Goal: Task Accomplishment & Management: Use online tool/utility

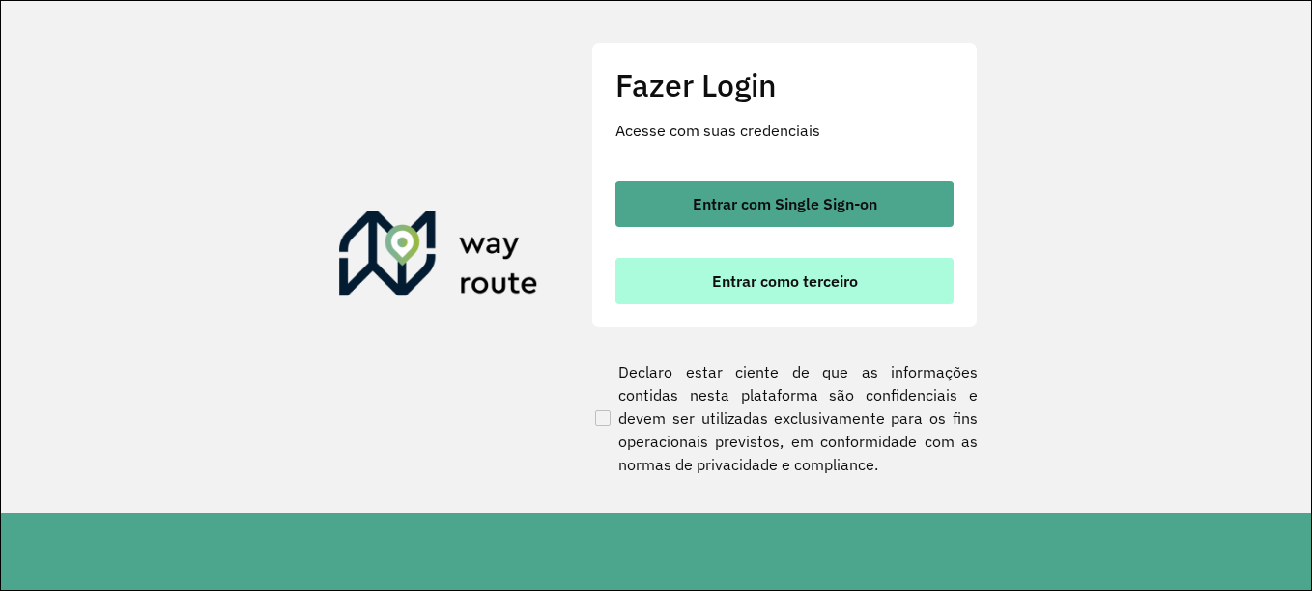
click at [747, 280] on span "Entrar como terceiro" at bounding box center [785, 280] width 146 height 15
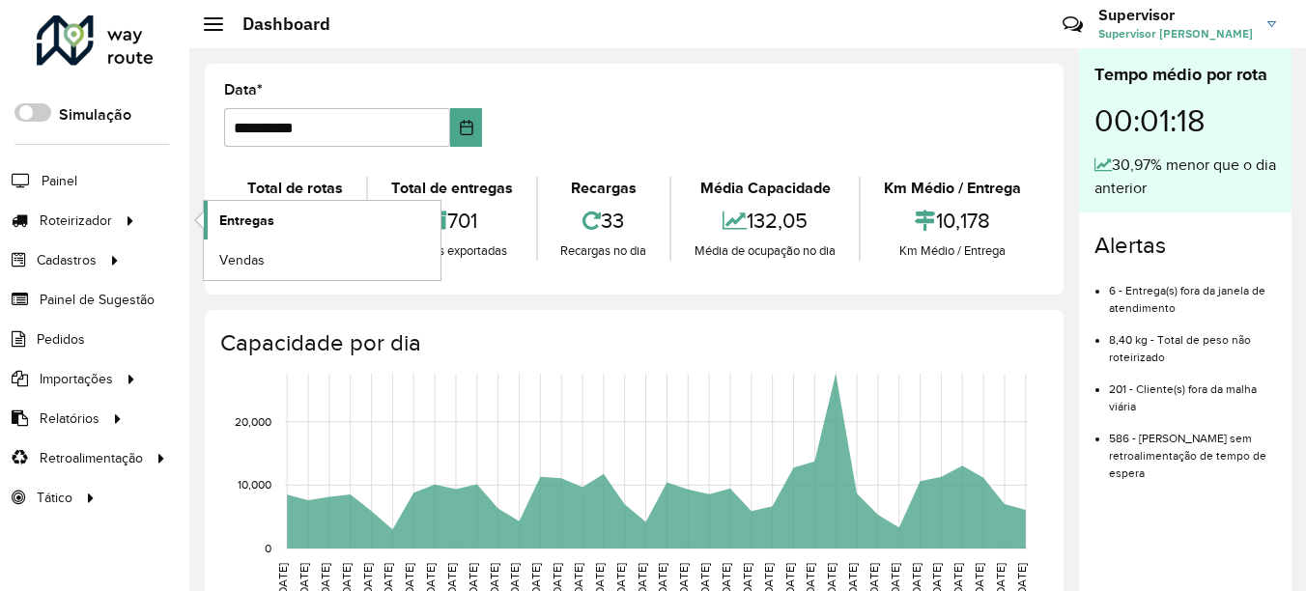
click at [258, 216] on span "Entregas" at bounding box center [246, 221] width 55 height 20
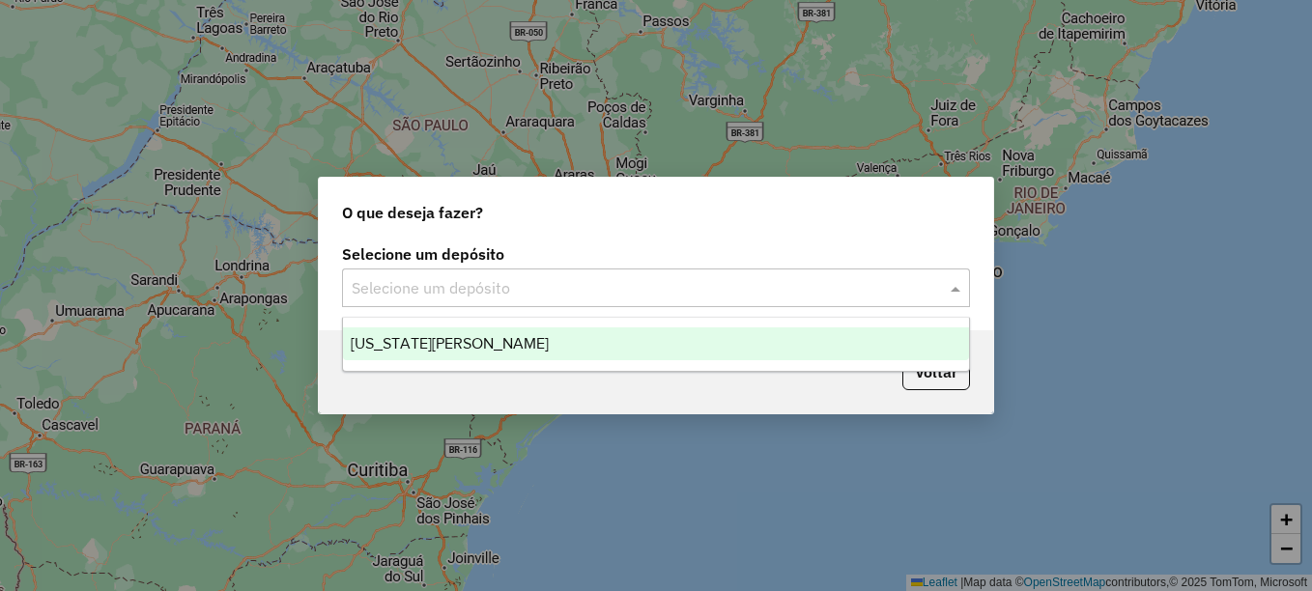
click at [445, 282] on input "text" at bounding box center [637, 288] width 570 height 23
click at [479, 339] on span "[US_STATE][PERSON_NAME]" at bounding box center [450, 343] width 198 height 16
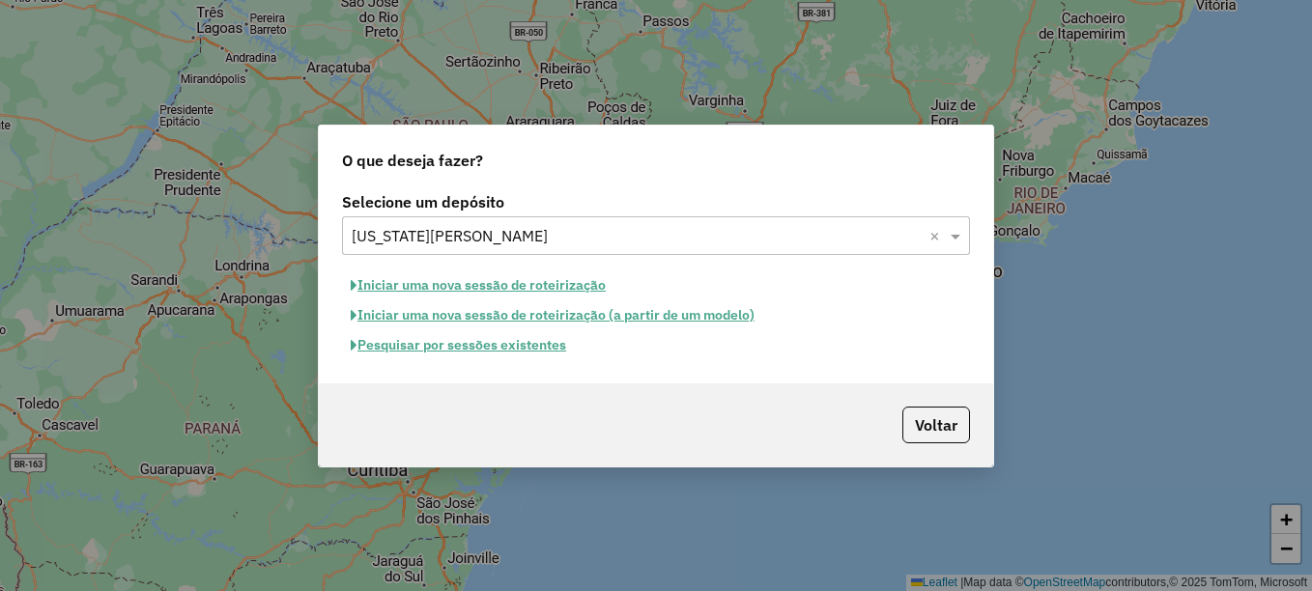
click at [523, 348] on button "Pesquisar por sessões existentes" at bounding box center [458, 345] width 233 height 30
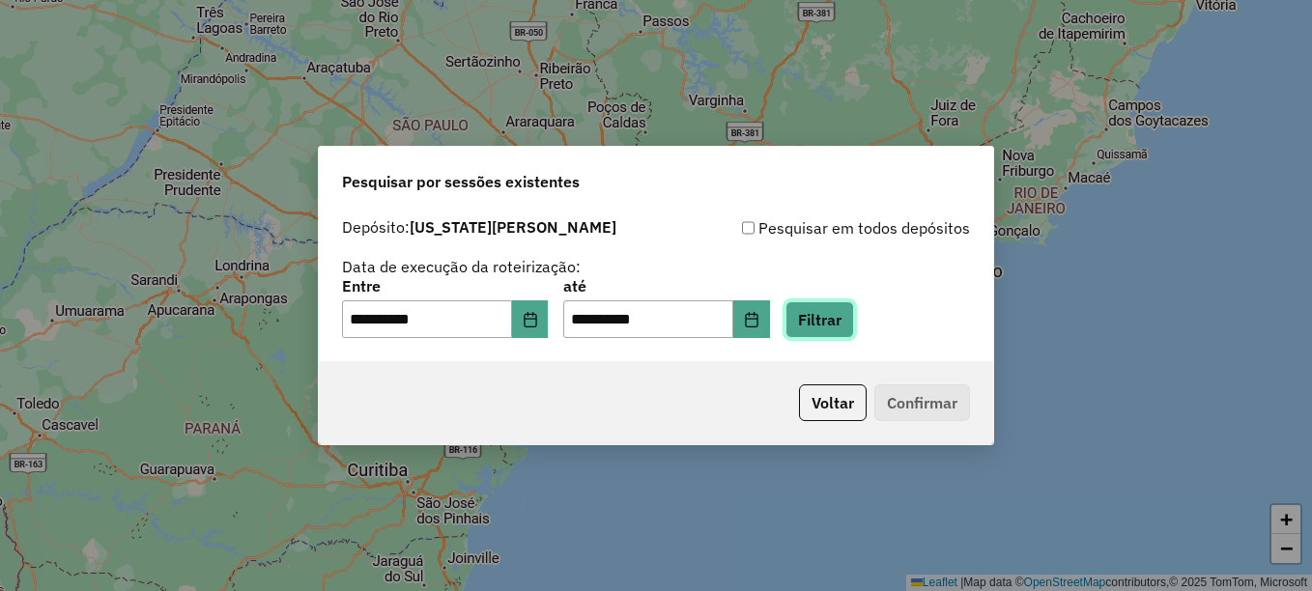
click at [843, 330] on button "Filtrar" at bounding box center [820, 319] width 69 height 37
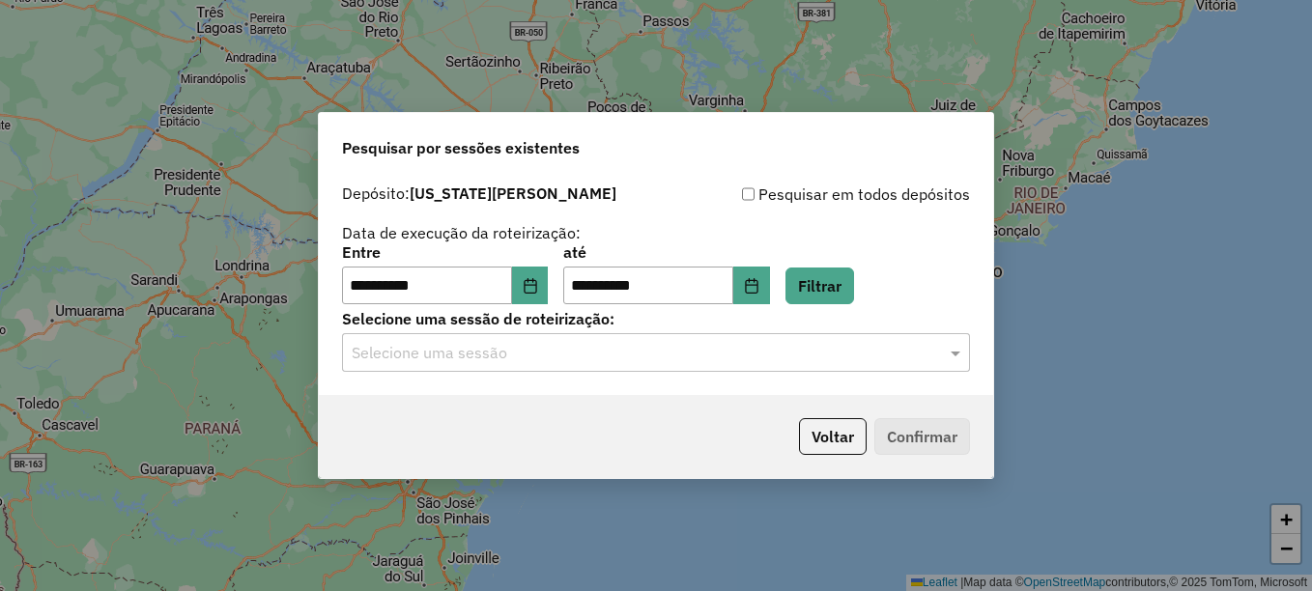
click at [493, 364] on input "text" at bounding box center [637, 353] width 570 height 23
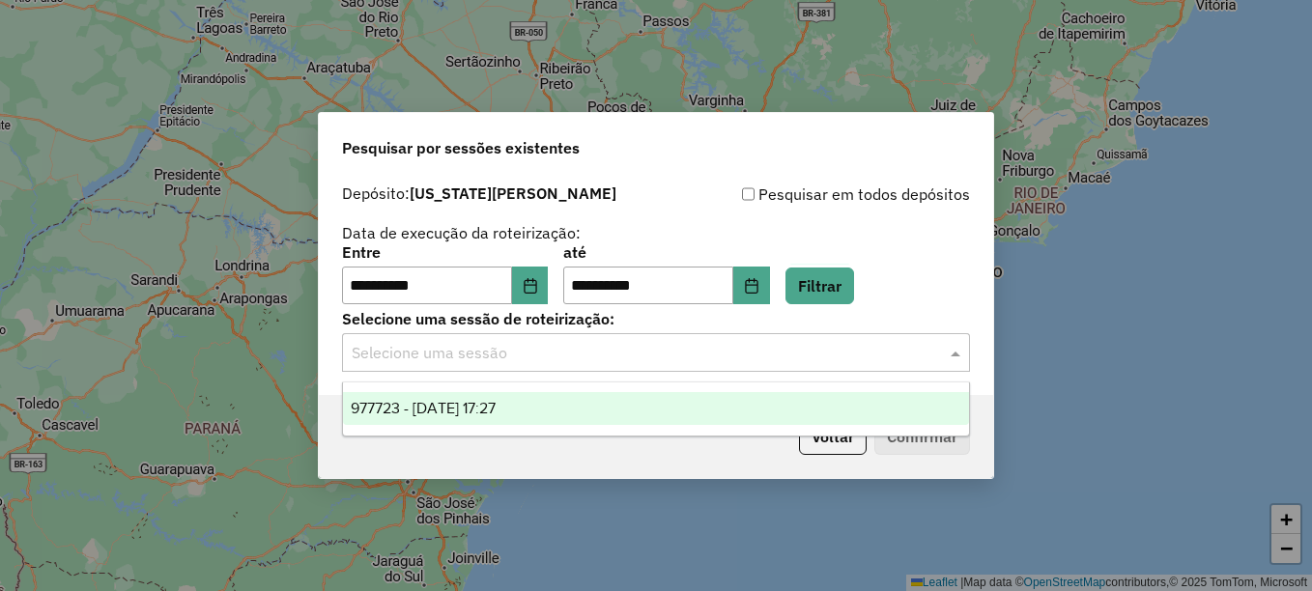
click at [496, 409] on span "977723 - 11/08/2025 17:27" at bounding box center [423, 408] width 145 height 16
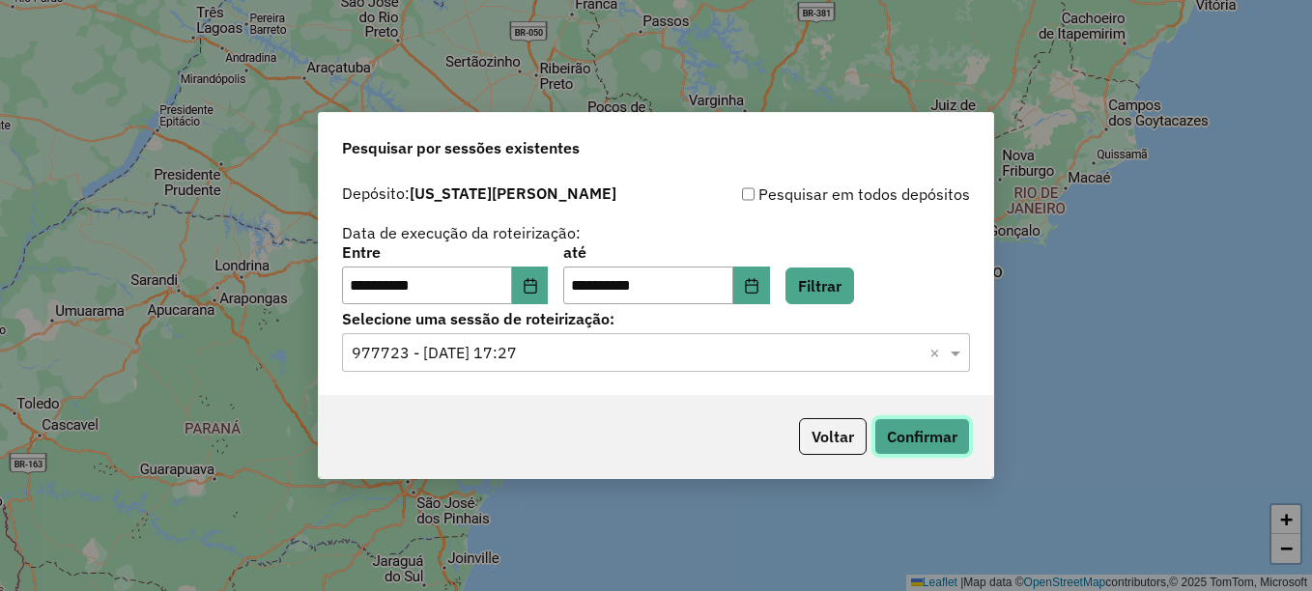
click at [915, 436] on button "Confirmar" at bounding box center [923, 436] width 96 height 37
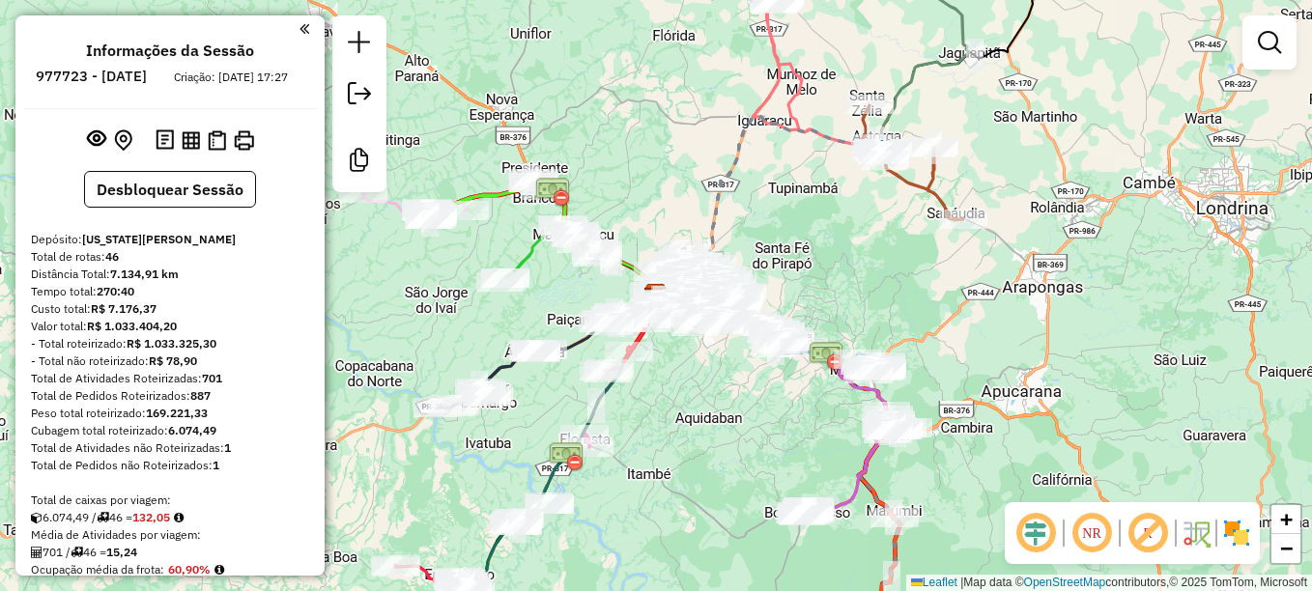
click at [1084, 541] on em at bounding box center [1092, 533] width 46 height 46
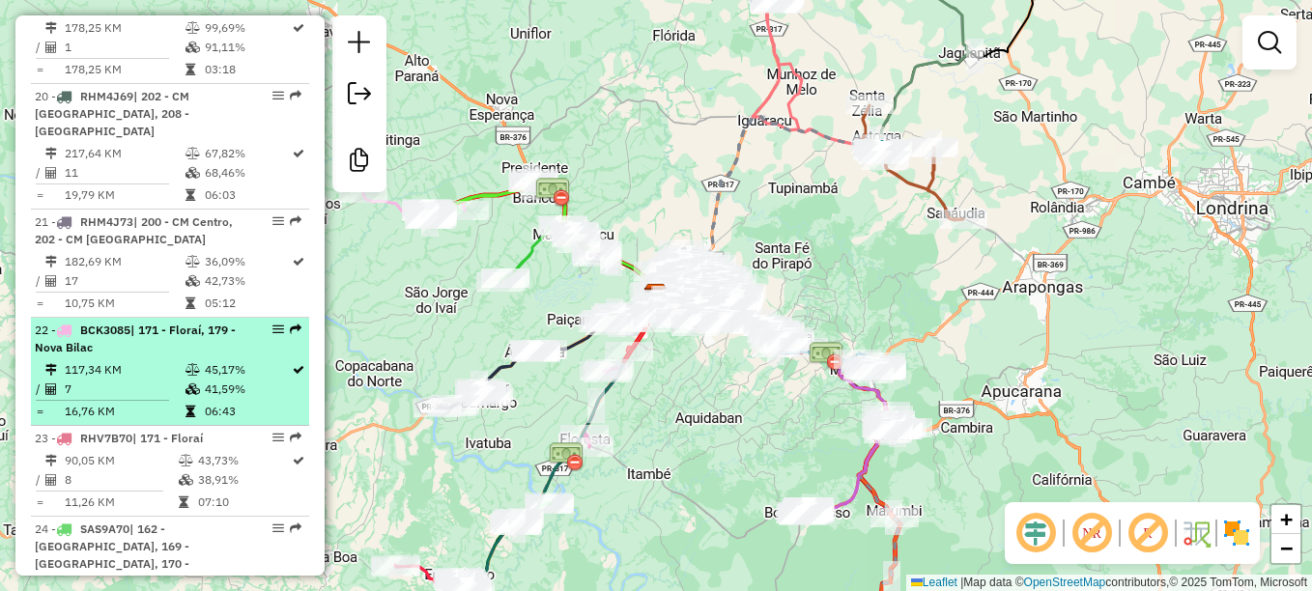
click at [109, 283] on li "21 - RHM4J73 | 200 - CM Centro, 202 - CM [GEOGRAPHIC_DATA] 182,69 KM 36,09% / 1…" at bounding box center [170, 264] width 278 height 108
select select "**********"
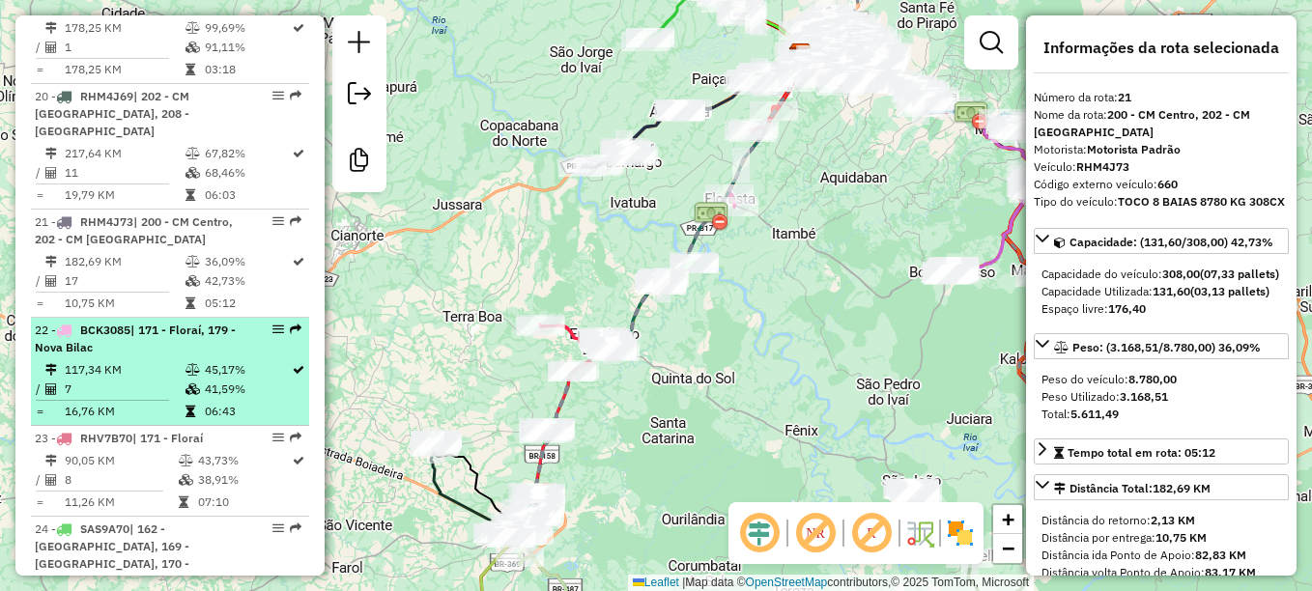
click at [109, 323] on span "BCK3085" at bounding box center [105, 330] width 50 height 14
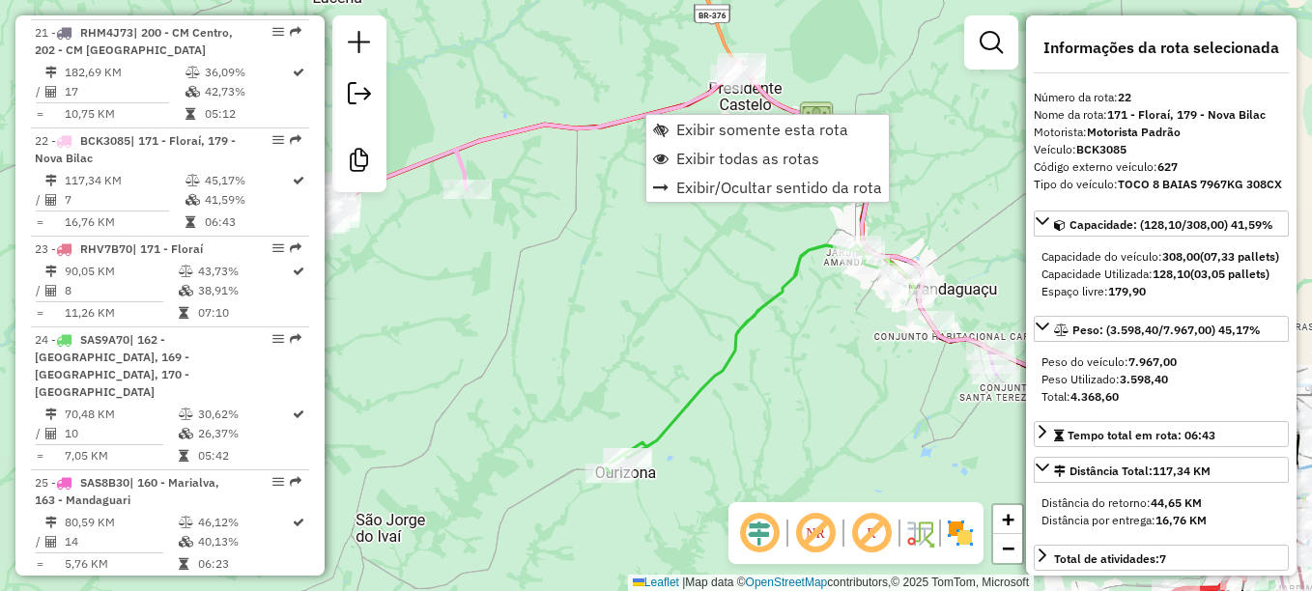
scroll to position [2982, 0]
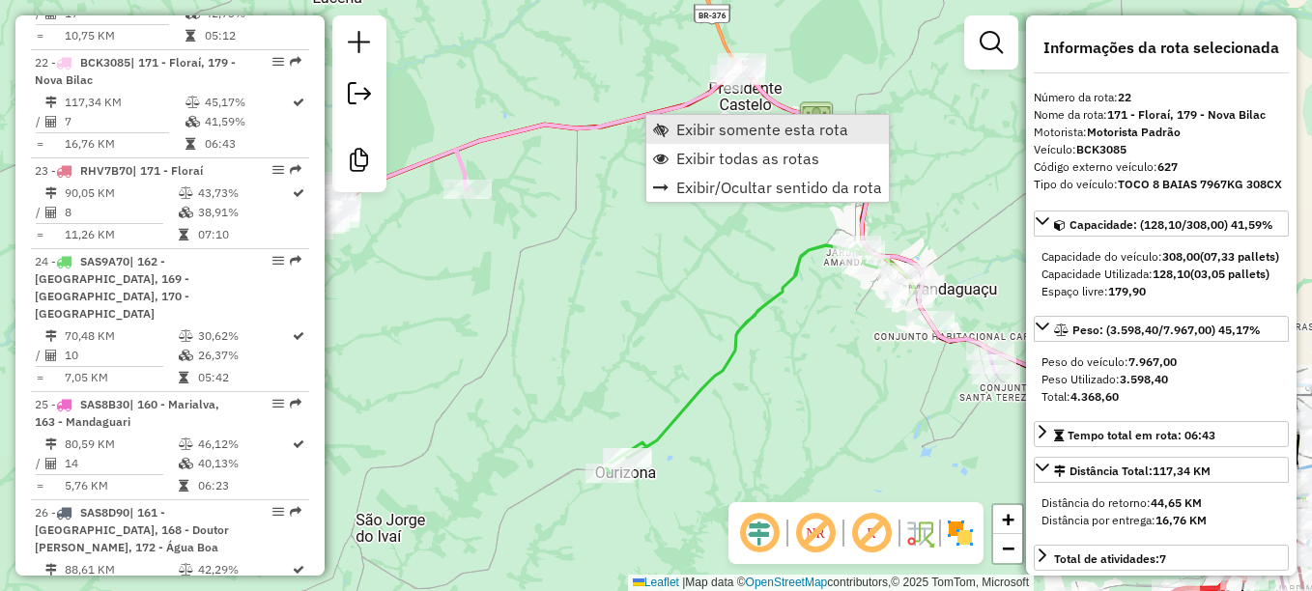
click at [707, 133] on span "Exibir somente esta rota" at bounding box center [762, 129] width 172 height 15
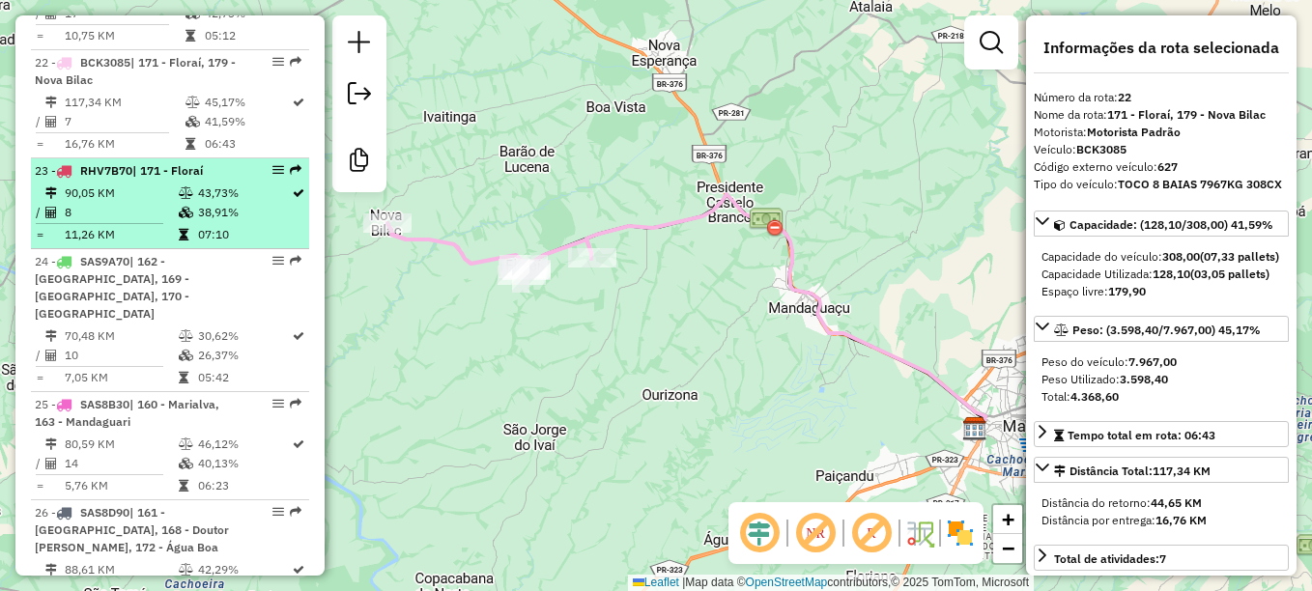
click at [127, 163] on span "RHV7B70" at bounding box center [106, 170] width 52 height 14
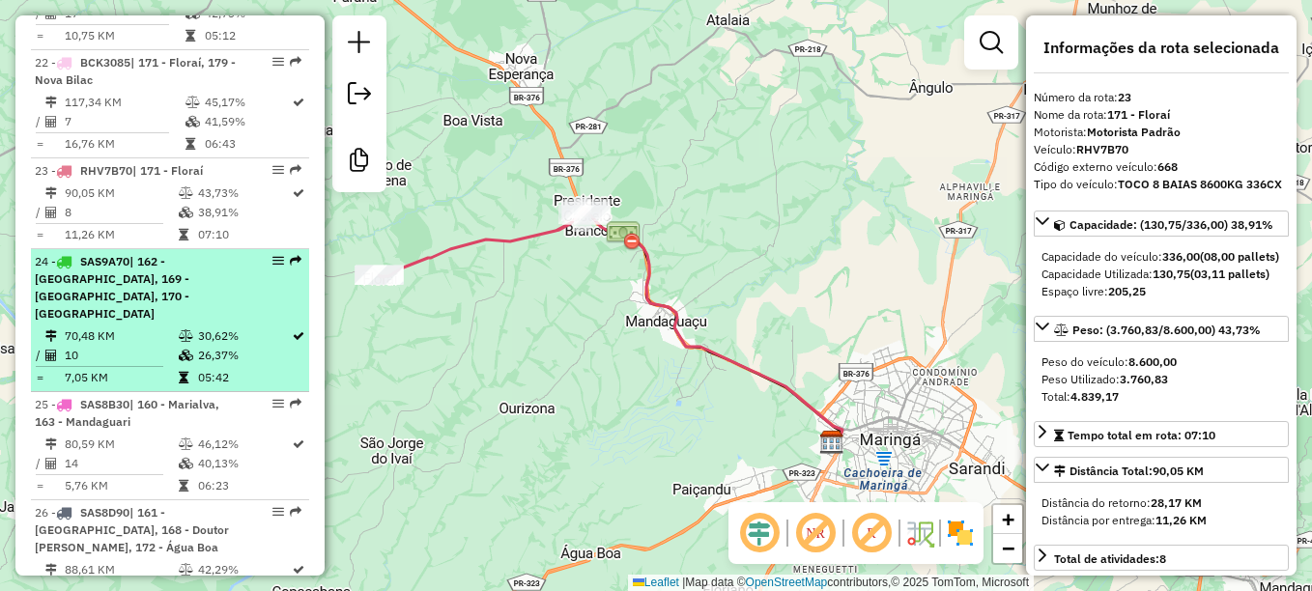
click at [115, 254] on span "SAS9A70" at bounding box center [104, 261] width 49 height 14
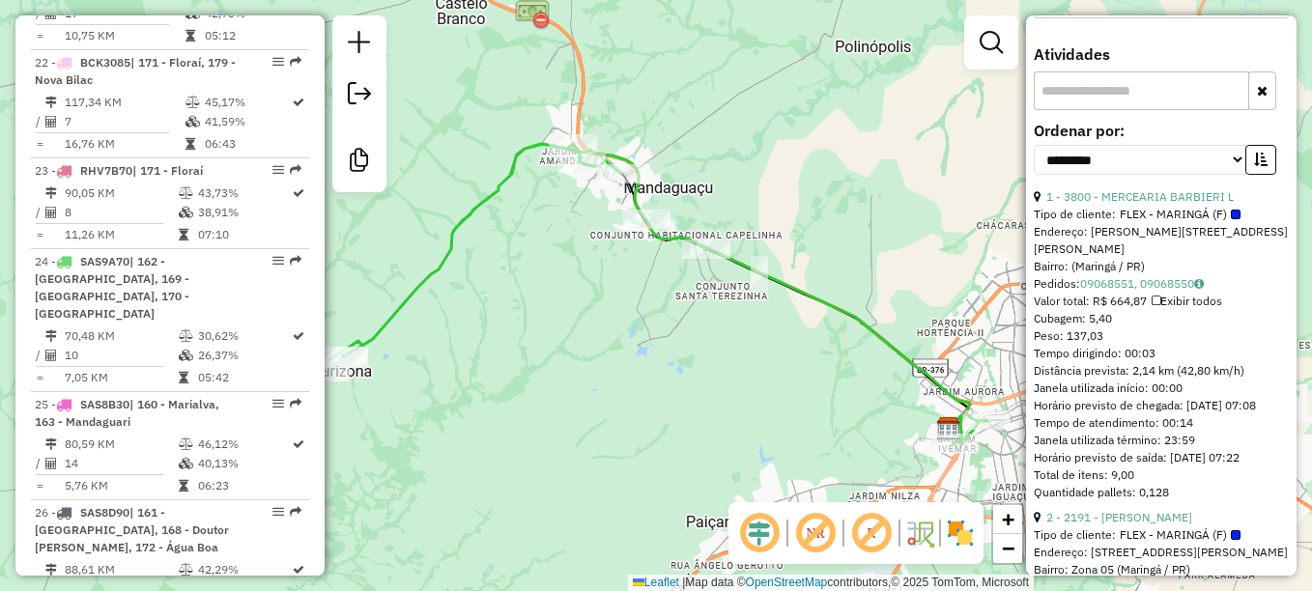
scroll to position [773, 0]
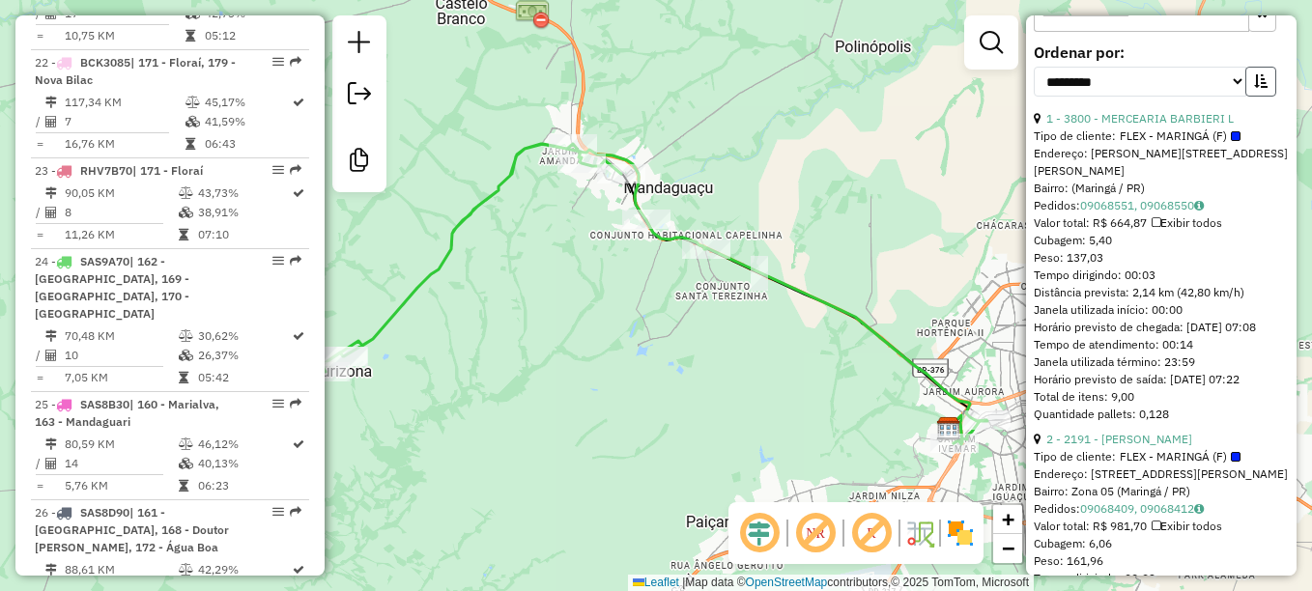
click at [1255, 88] on icon "button" at bounding box center [1261, 81] width 14 height 14
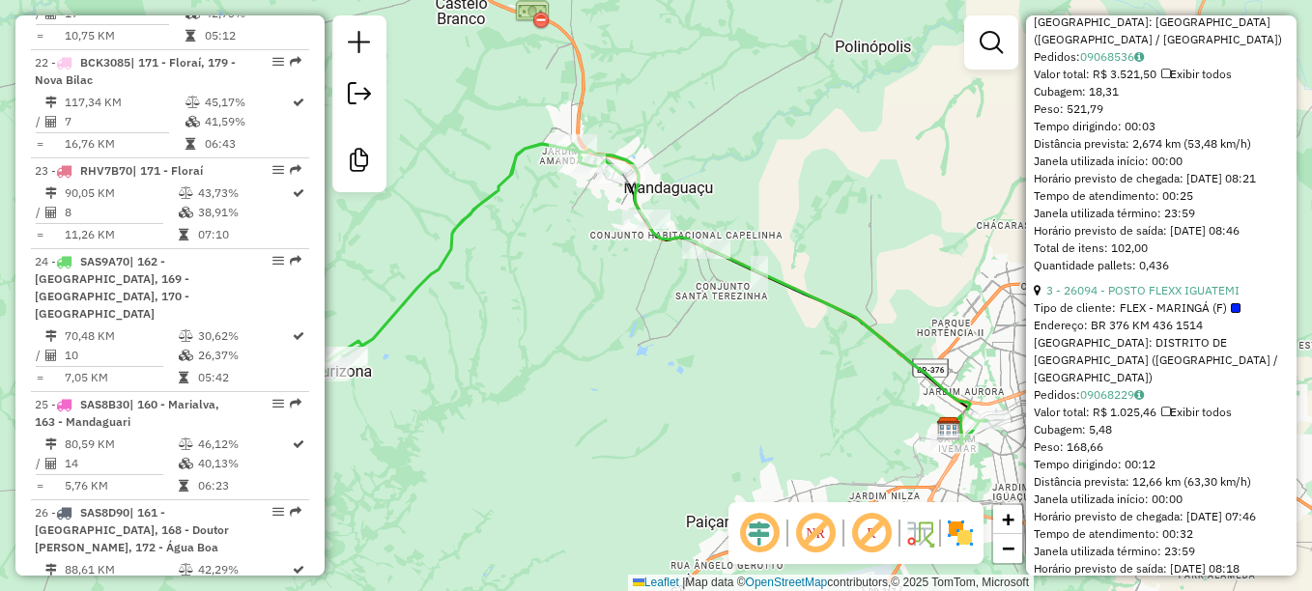
scroll to position [2431, 0]
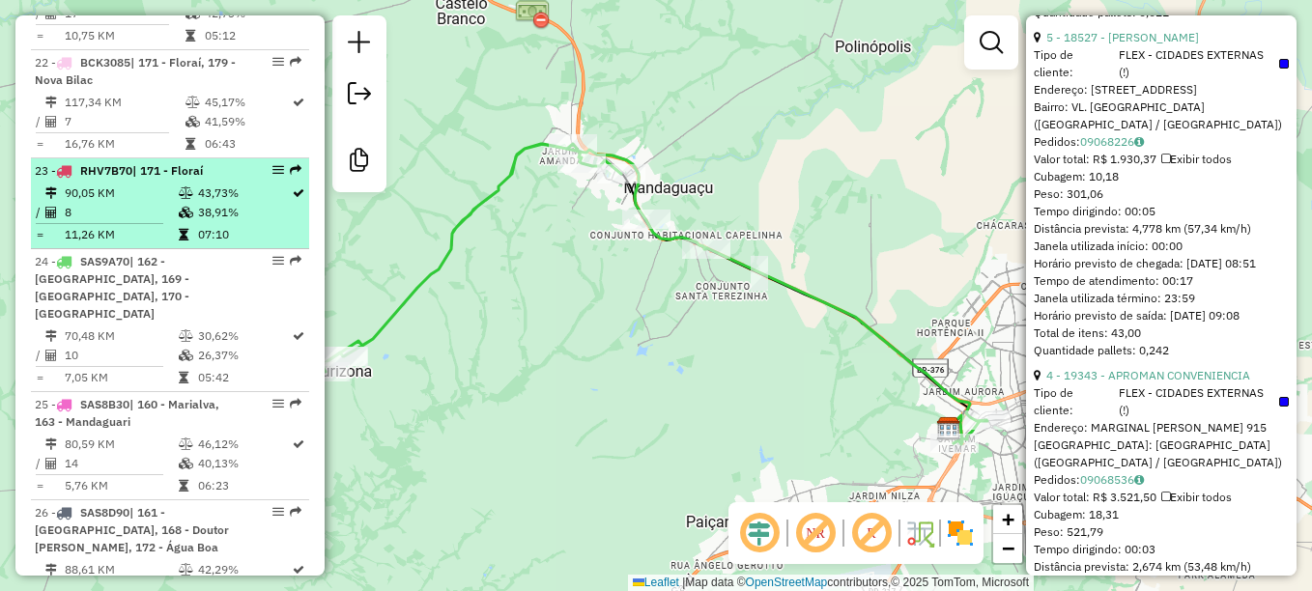
click at [114, 163] on span "RHV7B70" at bounding box center [106, 170] width 52 height 14
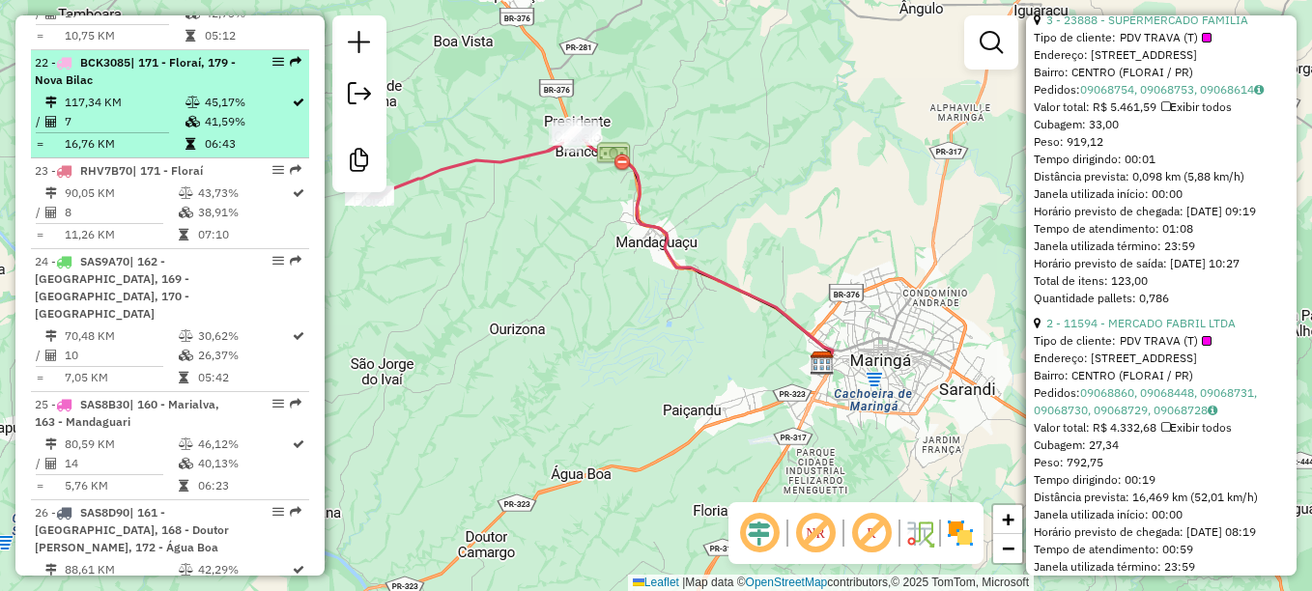
click at [116, 55] on span "BCK3085" at bounding box center [105, 62] width 50 height 14
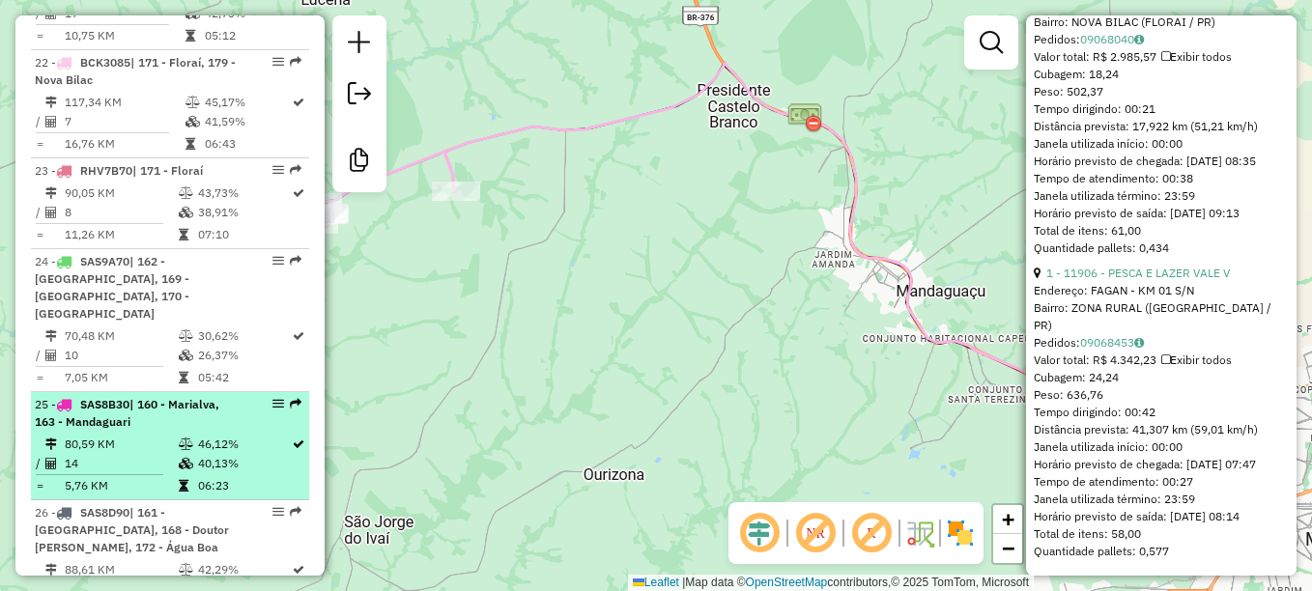
click at [110, 397] on span "SAS8B30" at bounding box center [104, 404] width 49 height 14
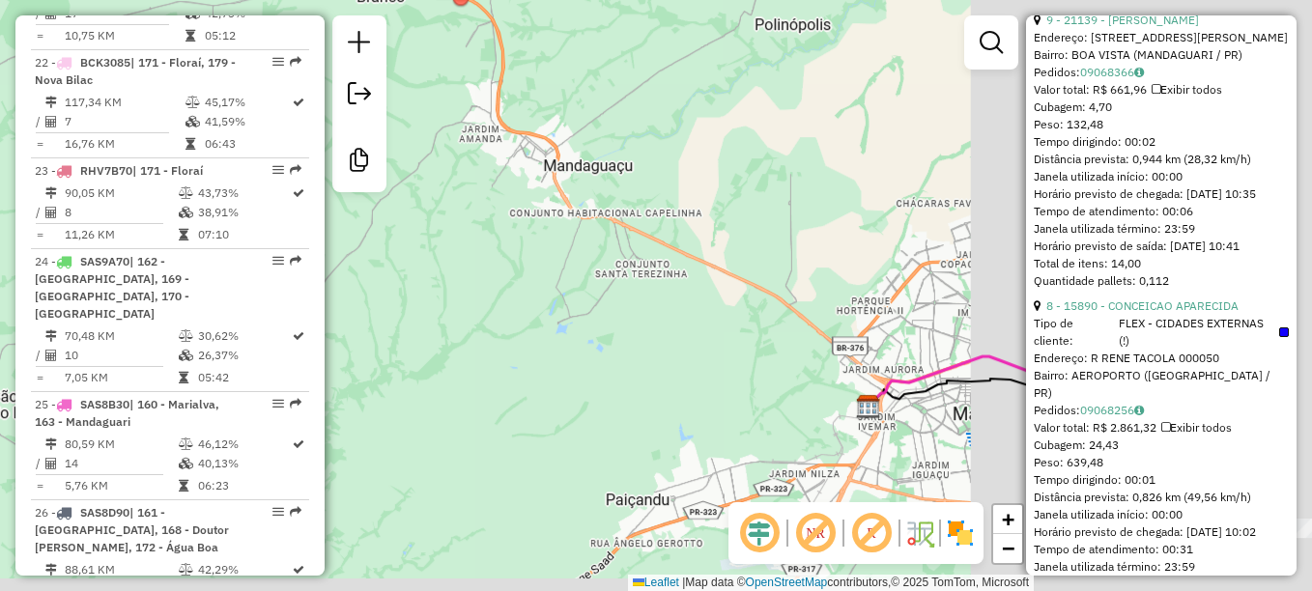
scroll to position [2484, 0]
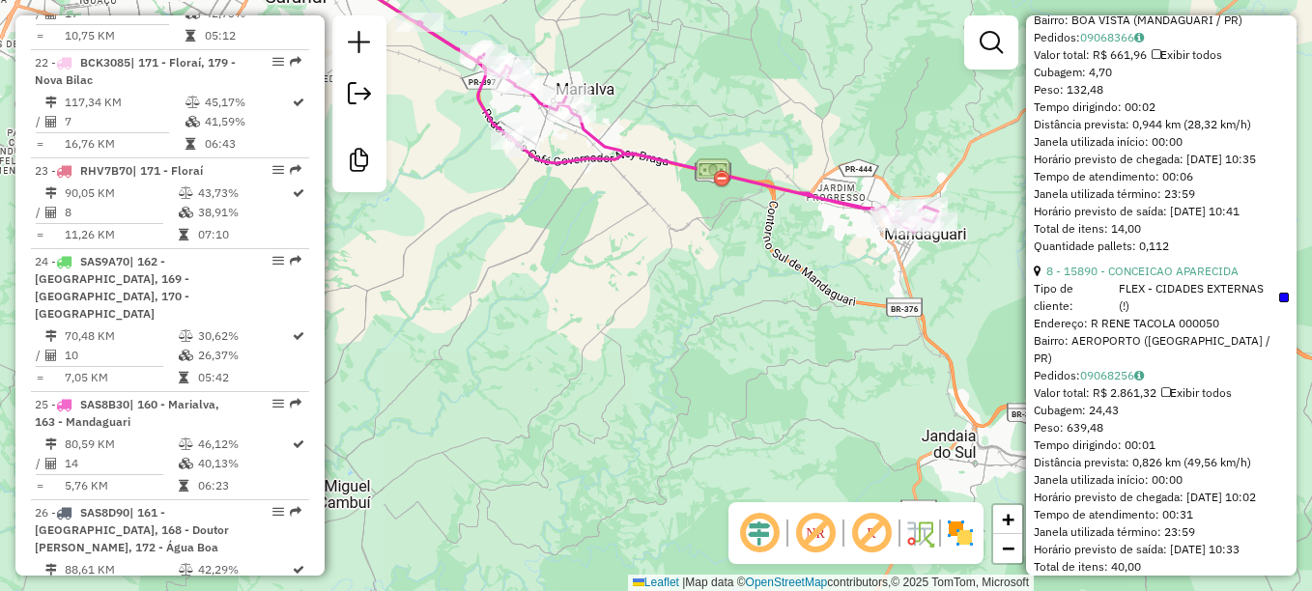
drag, startPoint x: 741, startPoint y: 291, endPoint x: 568, endPoint y: 53, distance: 294.0
click at [568, 53] on div "Janela de atendimento Grade de atendimento Capacidade Transportadoras Veículos …" at bounding box center [656, 295] width 1312 height 591
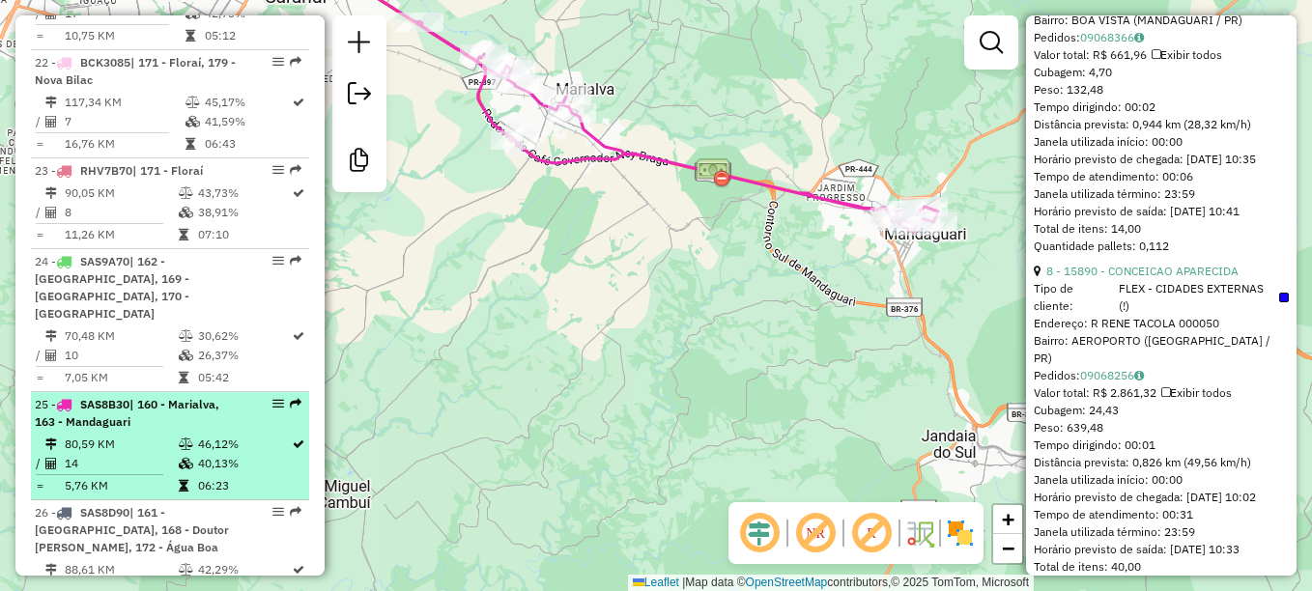
click at [118, 397] on span "SAS8B30" at bounding box center [104, 404] width 49 height 14
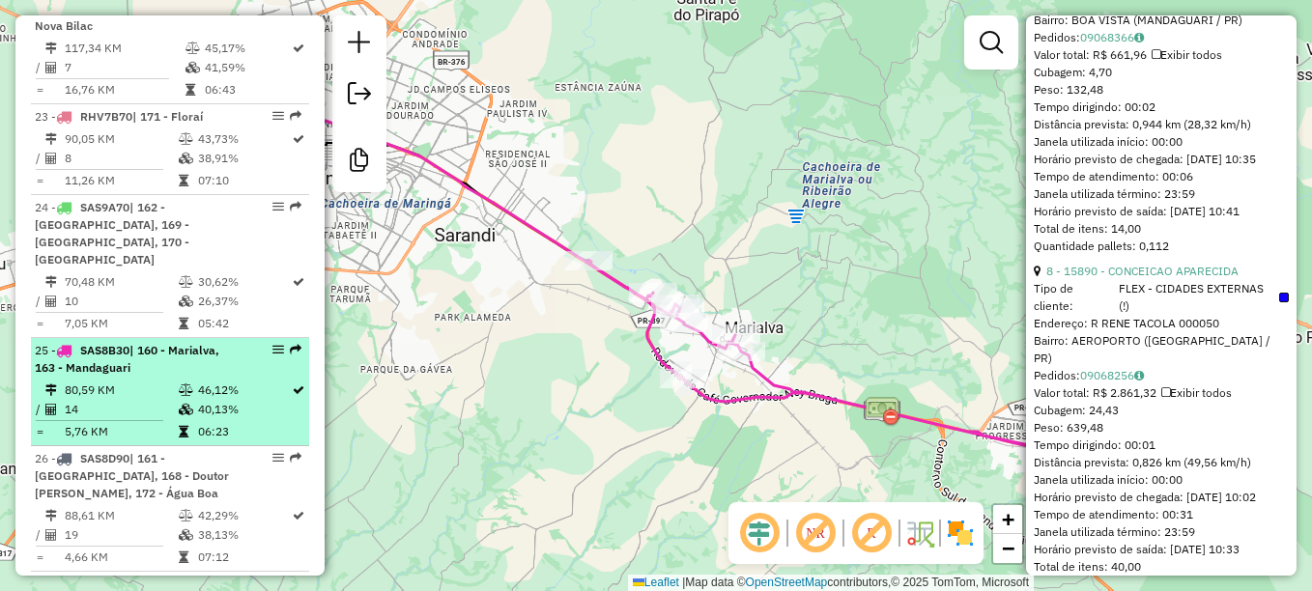
scroll to position [3079, 0]
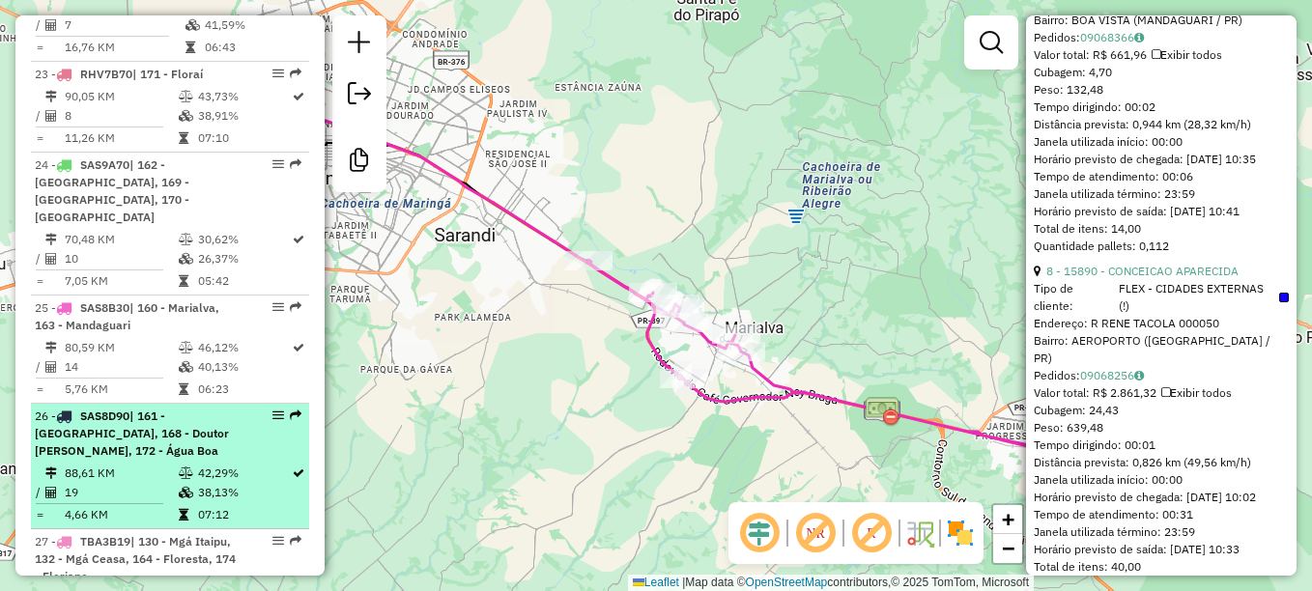
click at [110, 409] on span "SAS8D90" at bounding box center [104, 416] width 49 height 14
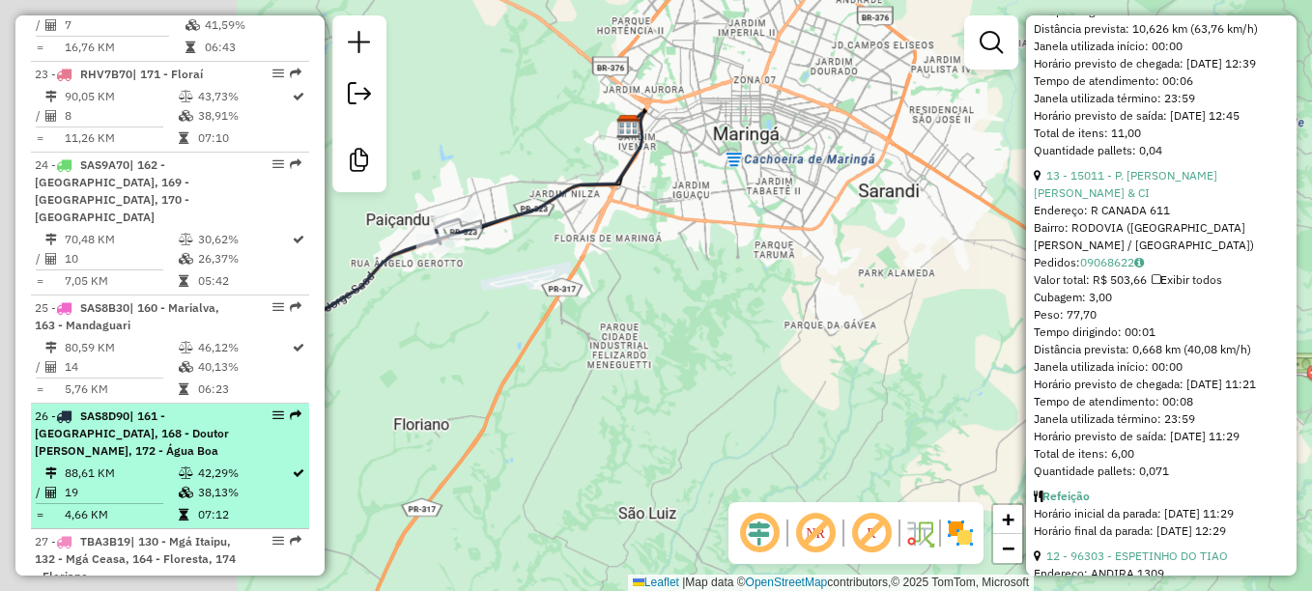
scroll to position [2449, 0]
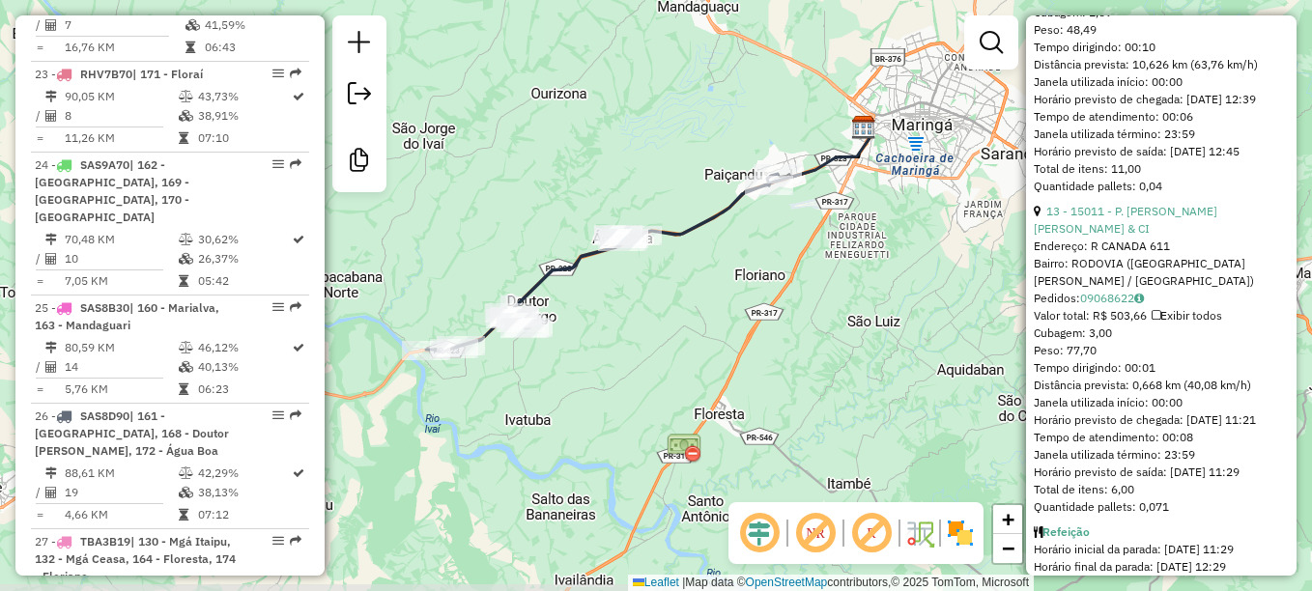
drag, startPoint x: 528, startPoint y: 370, endPoint x: 572, endPoint y: 299, distance: 84.2
click at [572, 299] on div "Janela de atendimento Grade de atendimento Capacidade Transportadoras Veículos …" at bounding box center [656, 295] width 1312 height 591
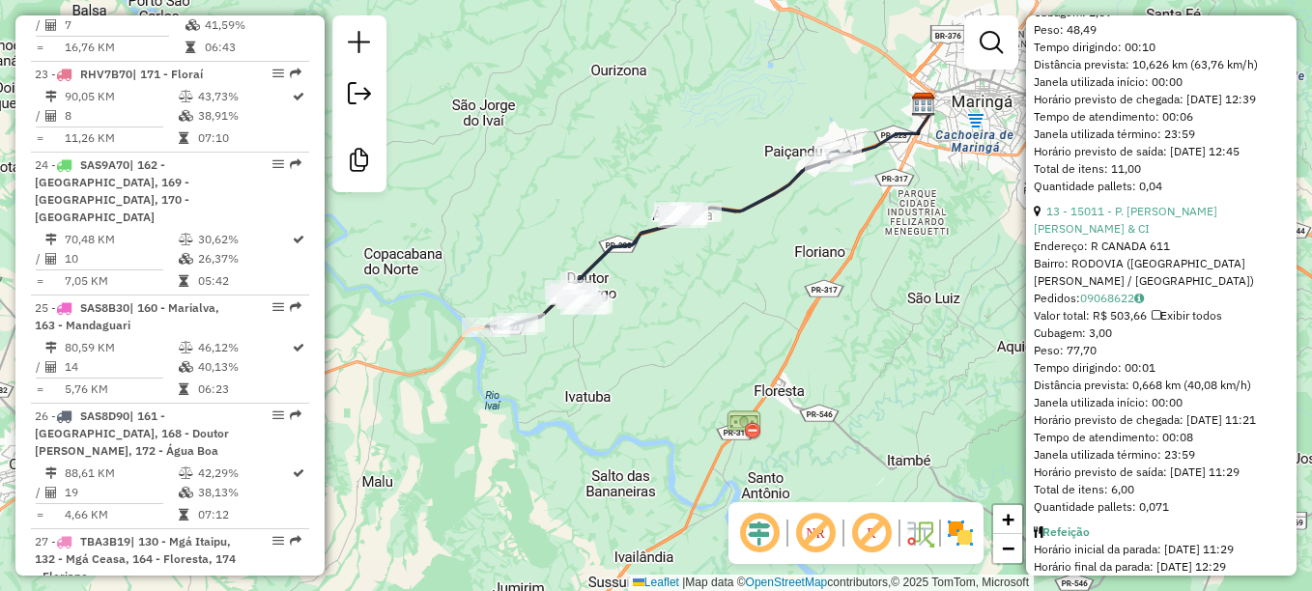
click at [658, 299] on div "Janela de atendimento Grade de atendimento Capacidade Transportadoras Veículos …" at bounding box center [656, 295] width 1312 height 591
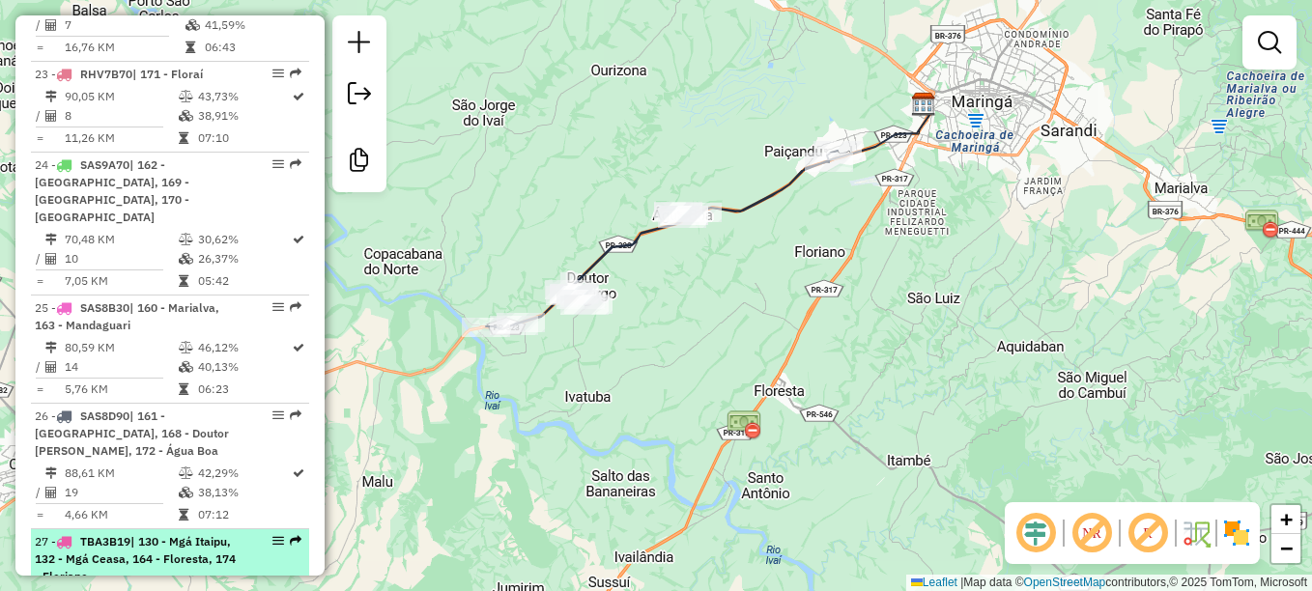
click at [124, 534] on span "TBA3B19" at bounding box center [105, 541] width 50 height 14
select select "**********"
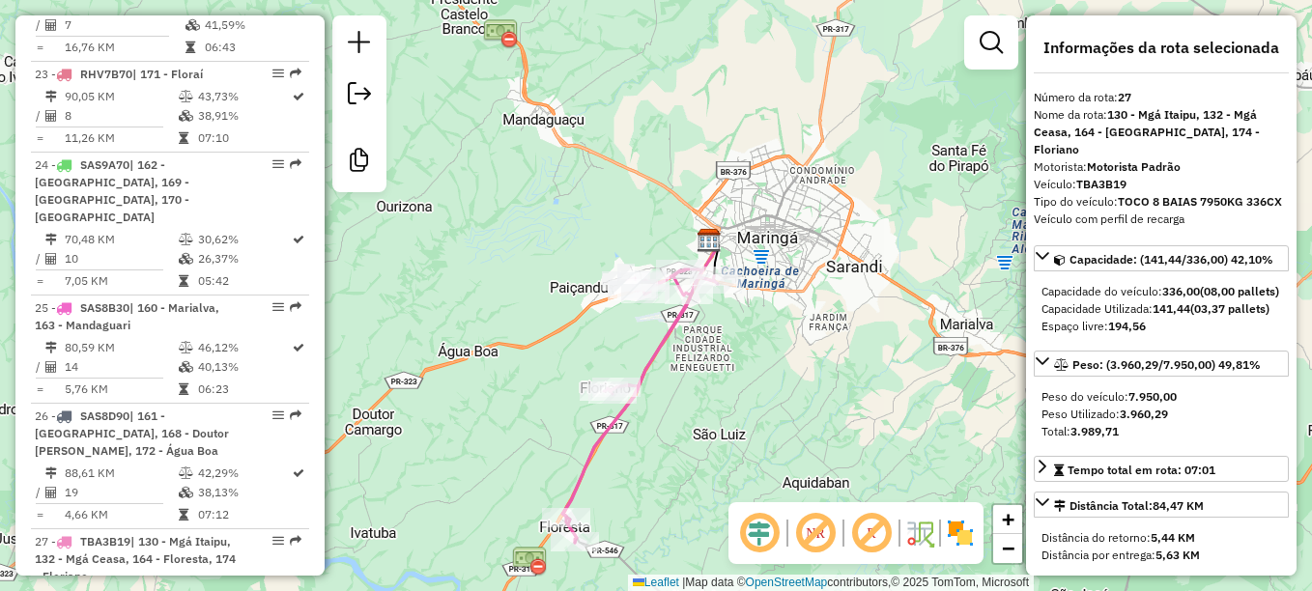
drag, startPoint x: 687, startPoint y: 257, endPoint x: 647, endPoint y: 414, distance: 161.5
click at [649, 413] on div "Janela de atendimento Grade de atendimento Capacidade Transportadoras Veículos …" at bounding box center [656, 295] width 1312 height 591
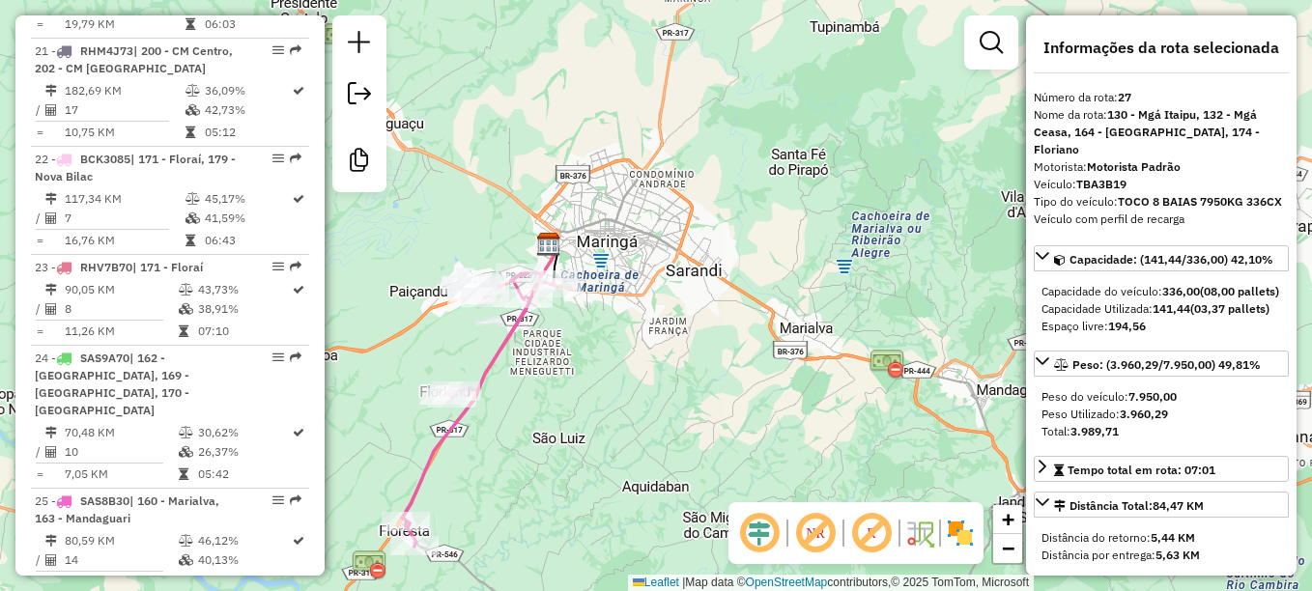
scroll to position [3399, 0]
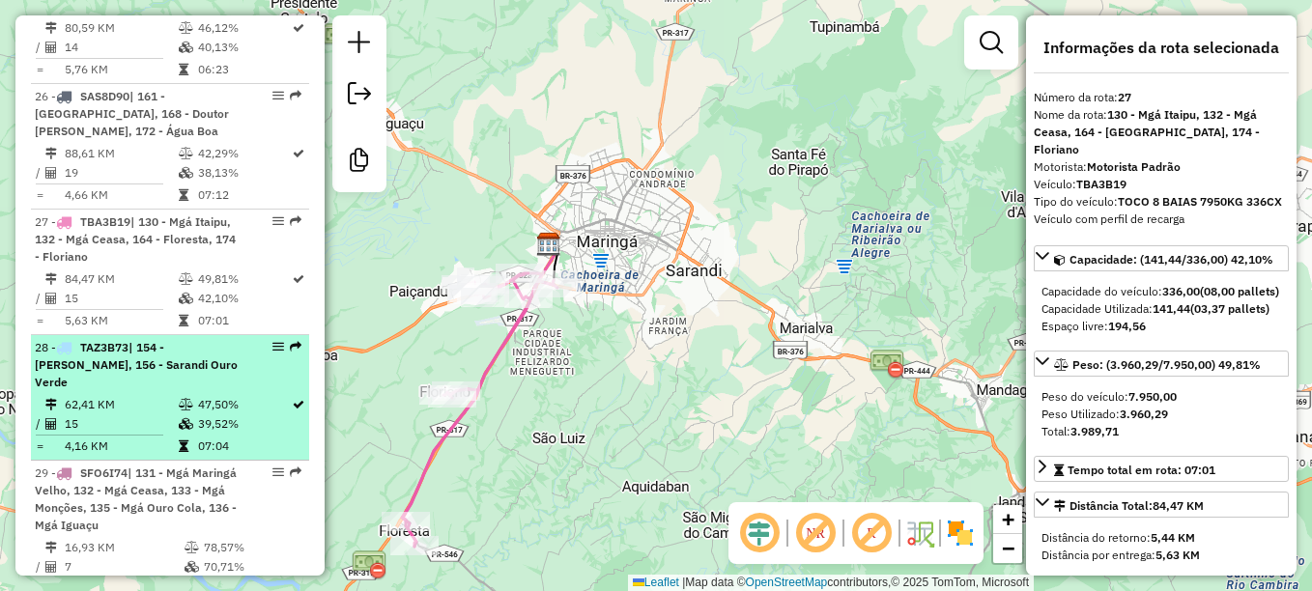
click at [105, 340] on span "TAZ3B73" at bounding box center [104, 347] width 48 height 14
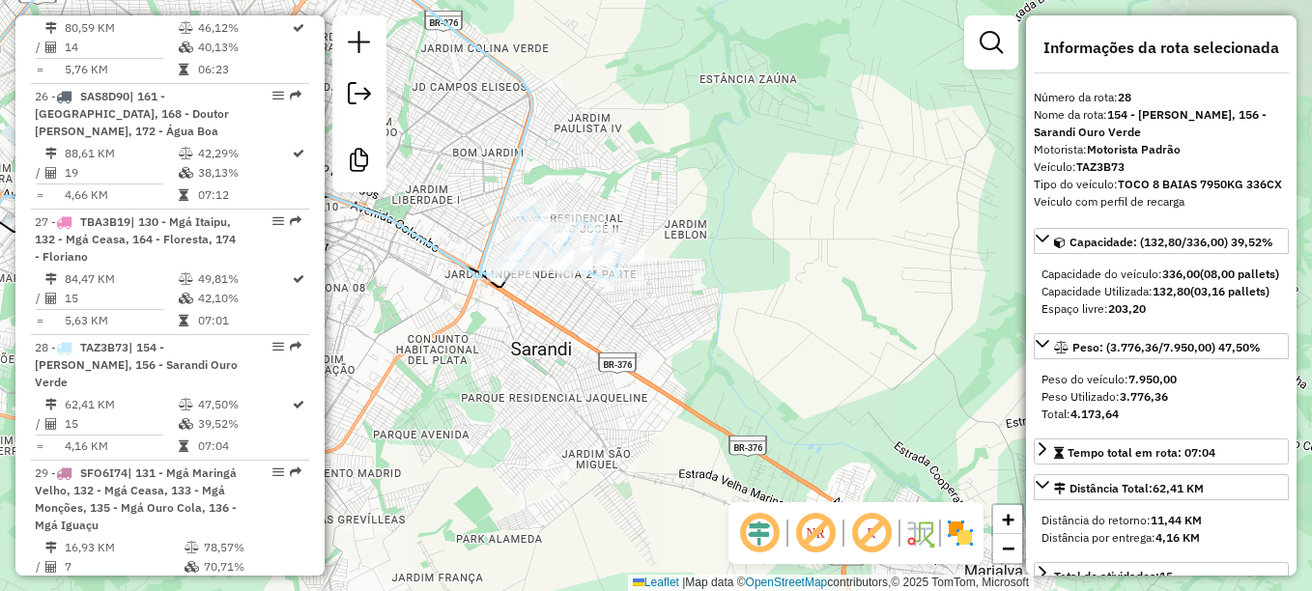
drag, startPoint x: 847, startPoint y: 404, endPoint x: 460, endPoint y: 206, distance: 435.2
click at [460, 206] on div "Janela de atendimento Grade de atendimento Capacidade Transportadoras Veículos …" at bounding box center [656, 295] width 1312 height 591
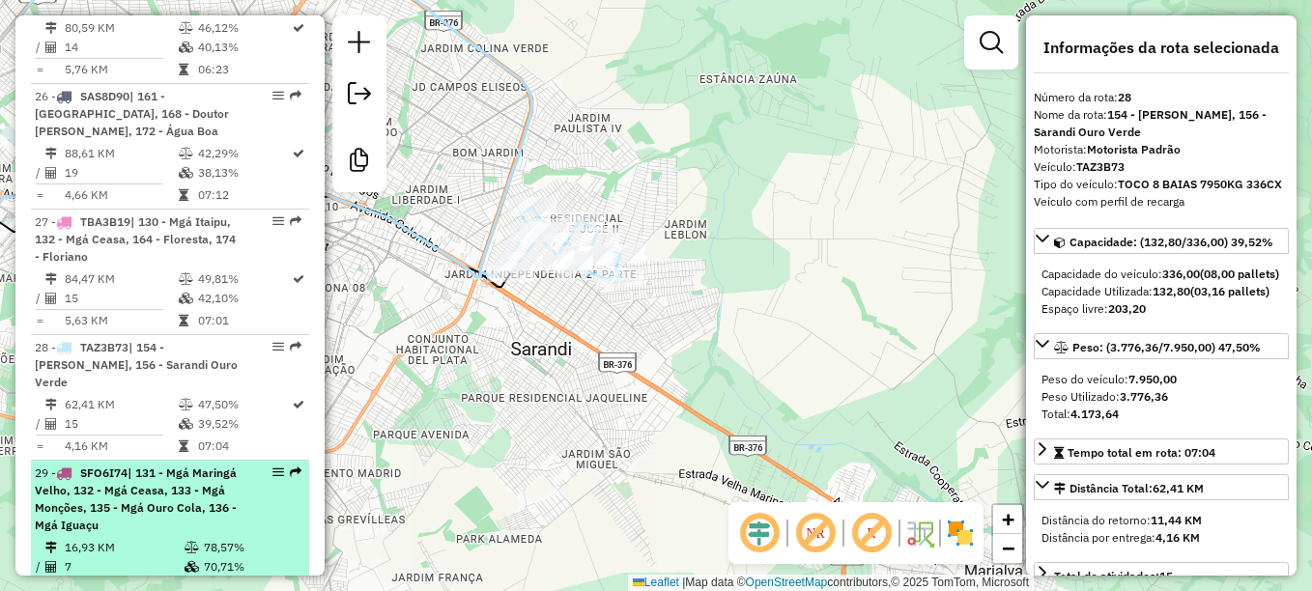
click at [108, 466] on span "SFO6I74" at bounding box center [103, 473] width 47 height 14
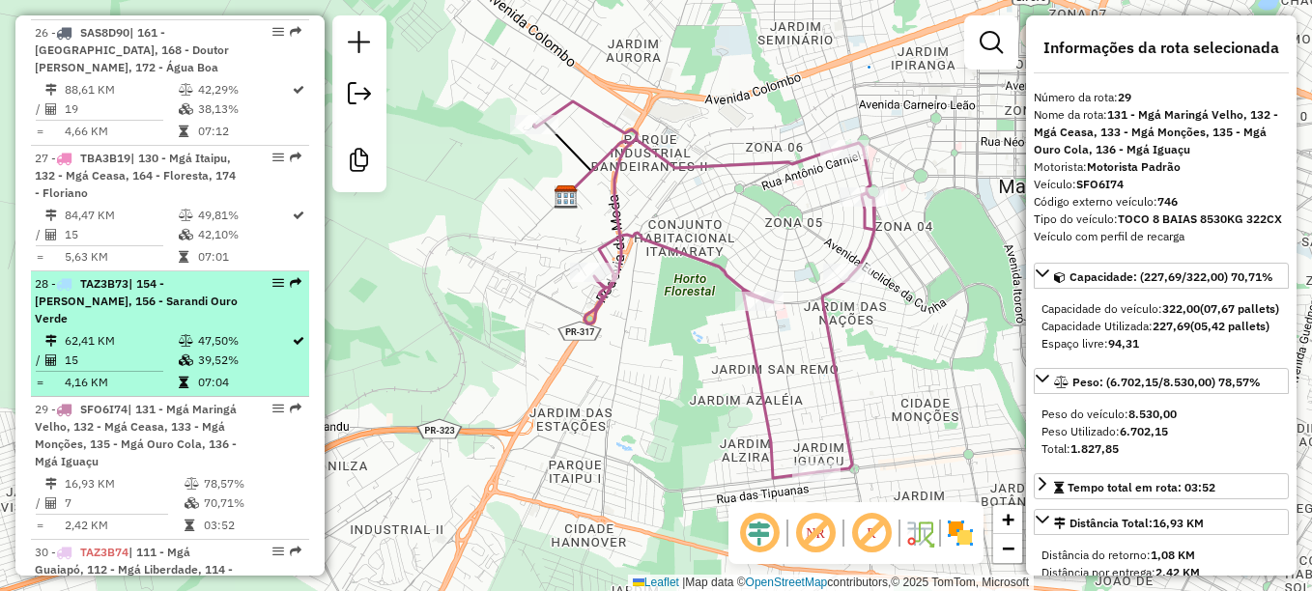
scroll to position [3495, 0]
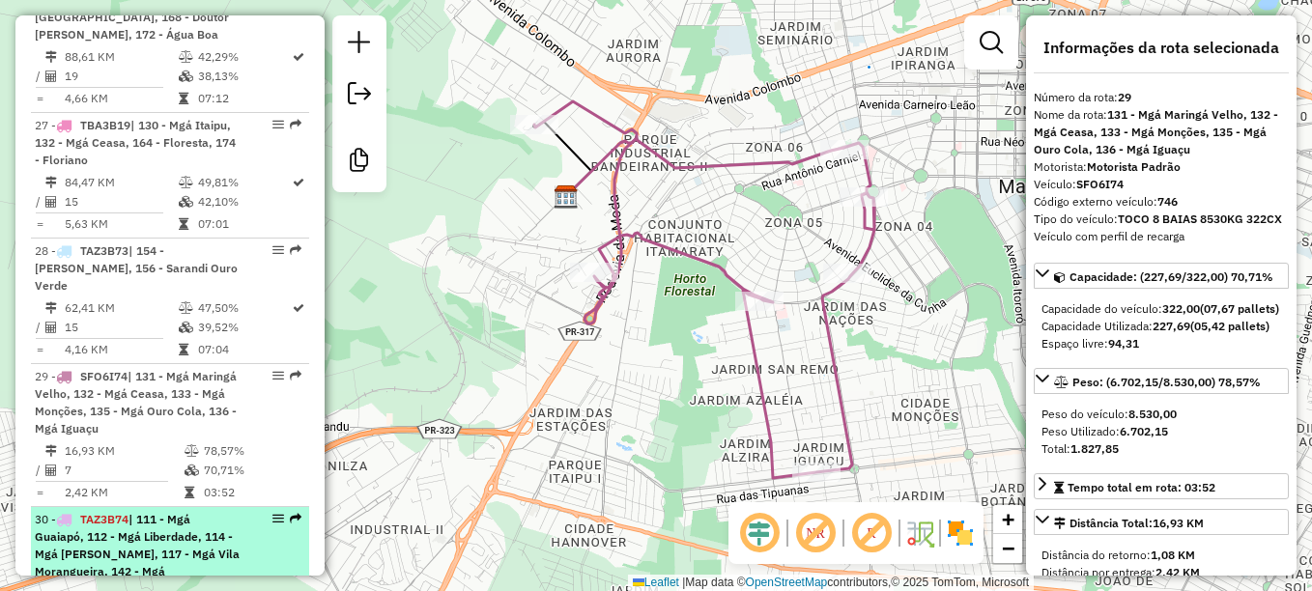
click at [116, 512] on span "TAZ3B74" at bounding box center [104, 519] width 48 height 14
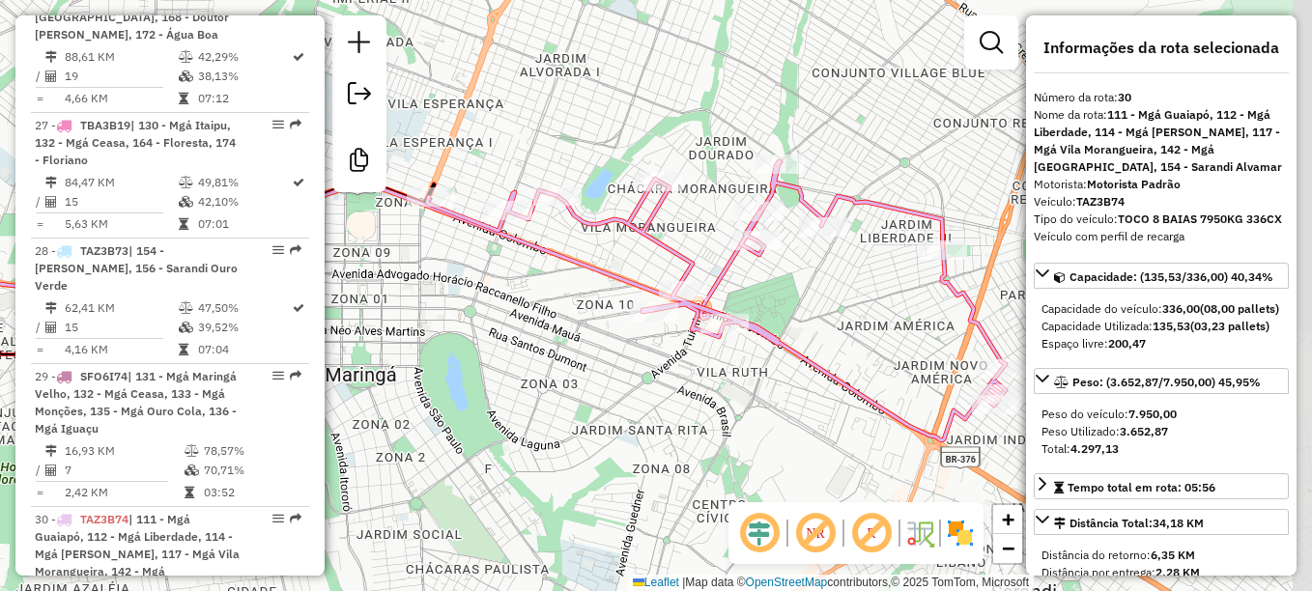
drag, startPoint x: 724, startPoint y: 273, endPoint x: 516, endPoint y: 279, distance: 207.9
click at [516, 279] on div "Janela de atendimento Grade de atendimento Capacidade Transportadoras Veículos …" at bounding box center [656, 295] width 1312 height 591
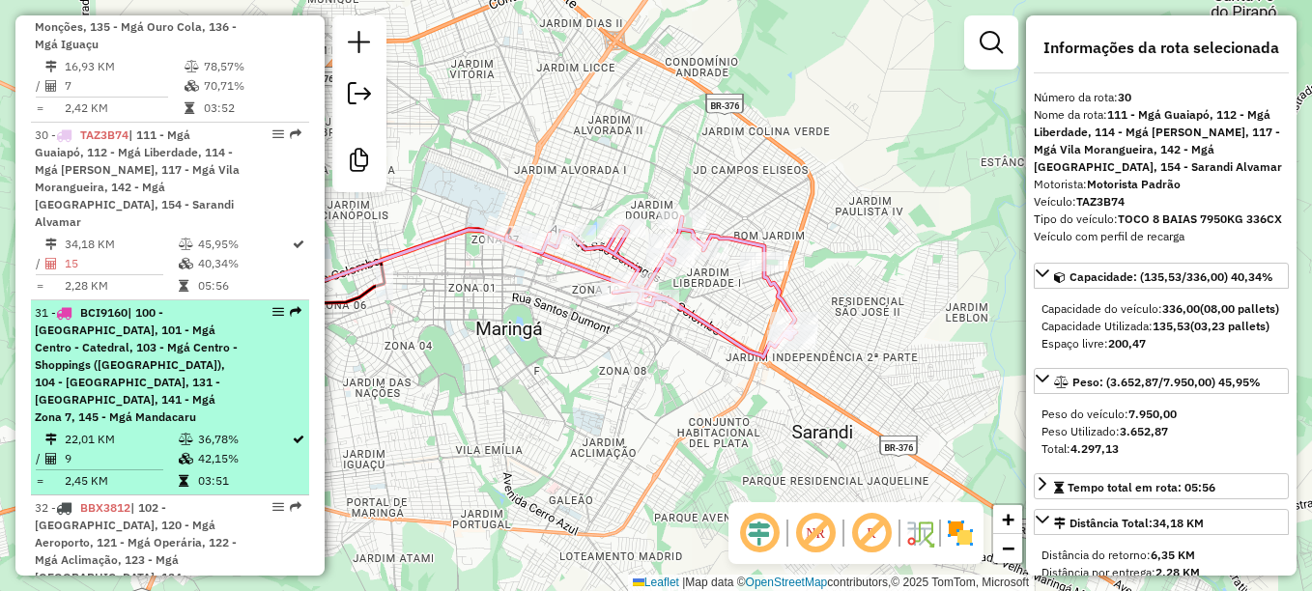
scroll to position [3882, 0]
click at [106, 303] on span "BCI9160" at bounding box center [103, 310] width 47 height 14
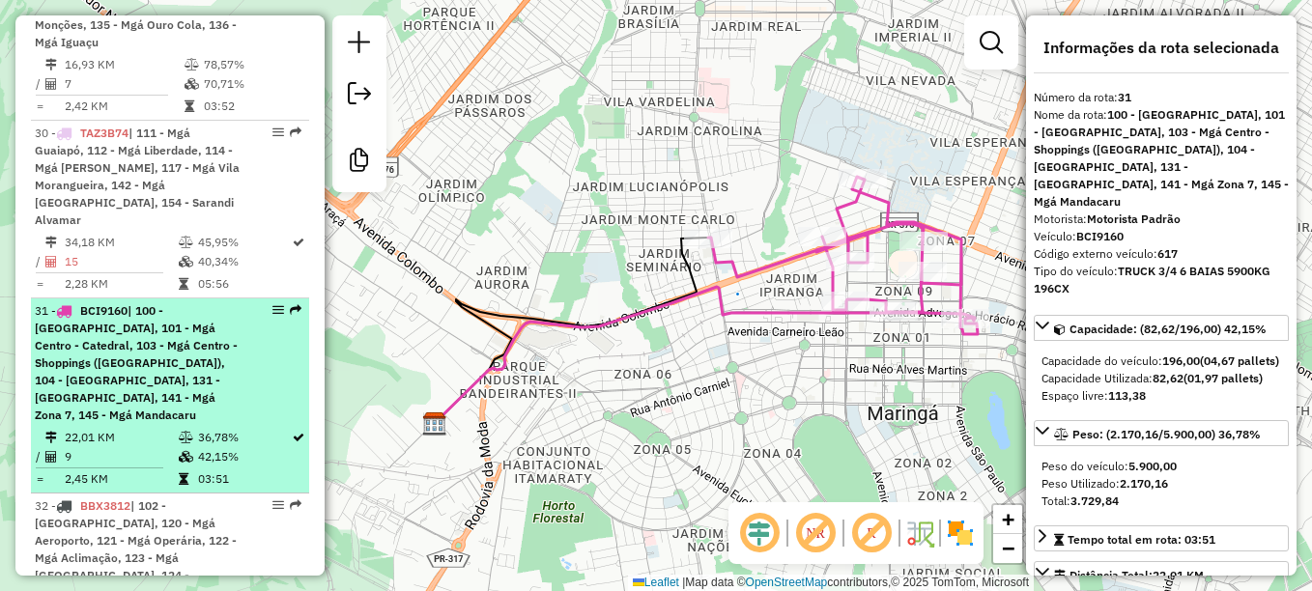
scroll to position [3978, 0]
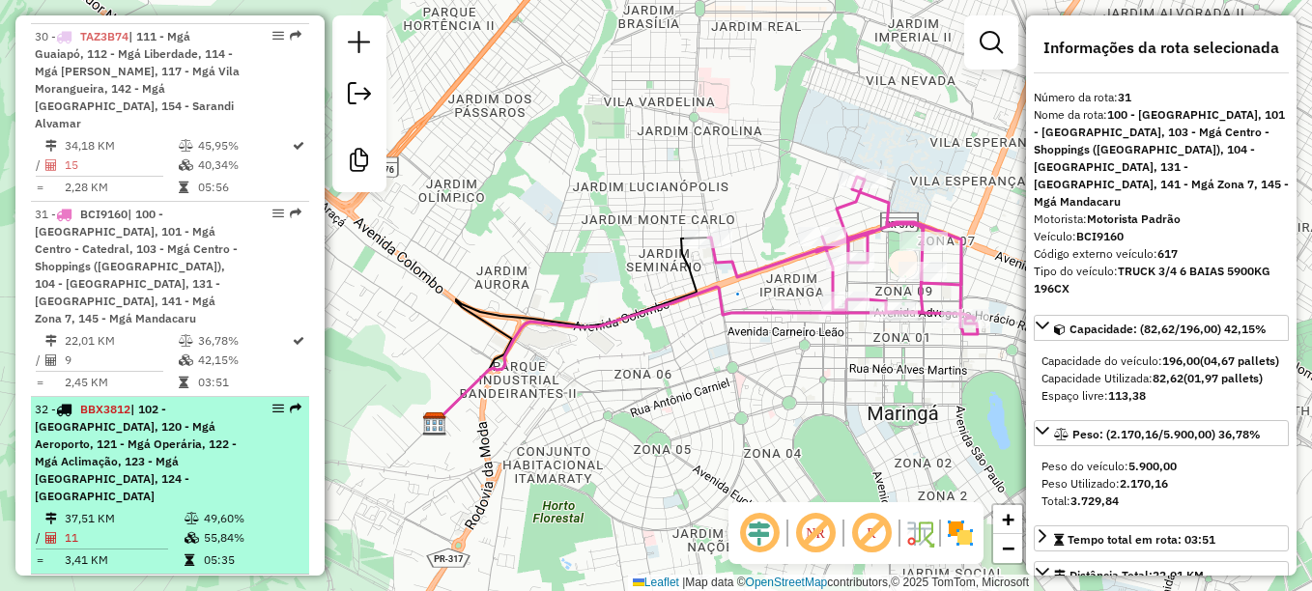
click at [118, 402] on span "BBX3812" at bounding box center [105, 409] width 50 height 14
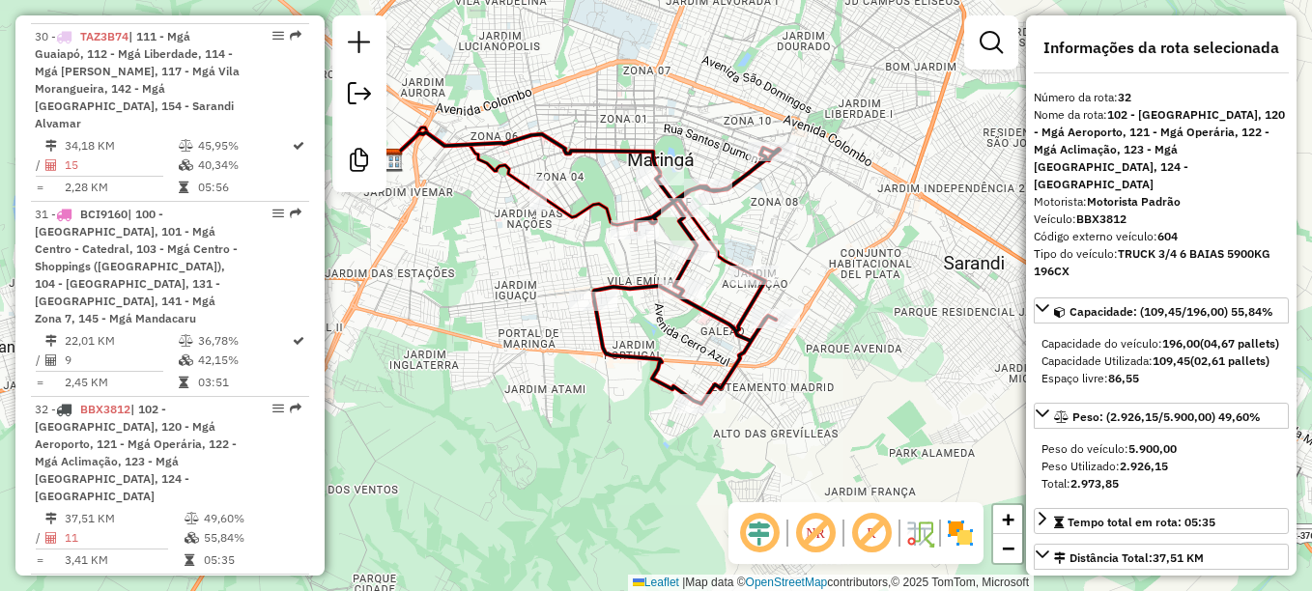
drag, startPoint x: 680, startPoint y: 291, endPoint x: 620, endPoint y: 279, distance: 61.0
click at [620, 279] on icon at bounding box center [686, 276] width 187 height 256
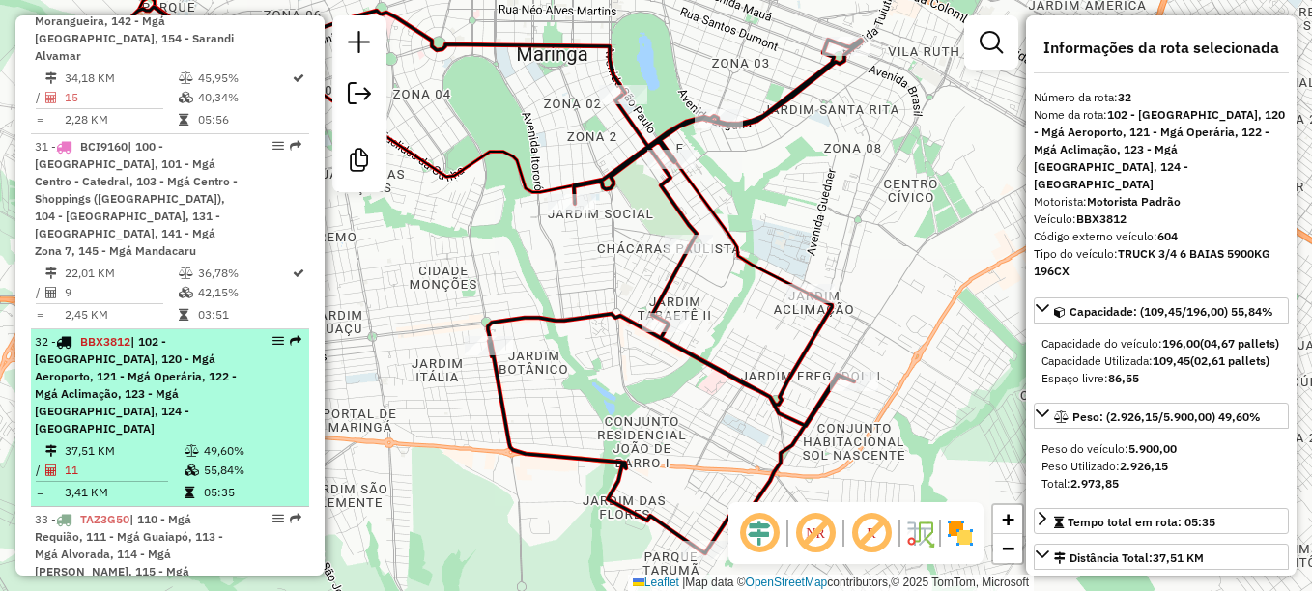
scroll to position [4075, 0]
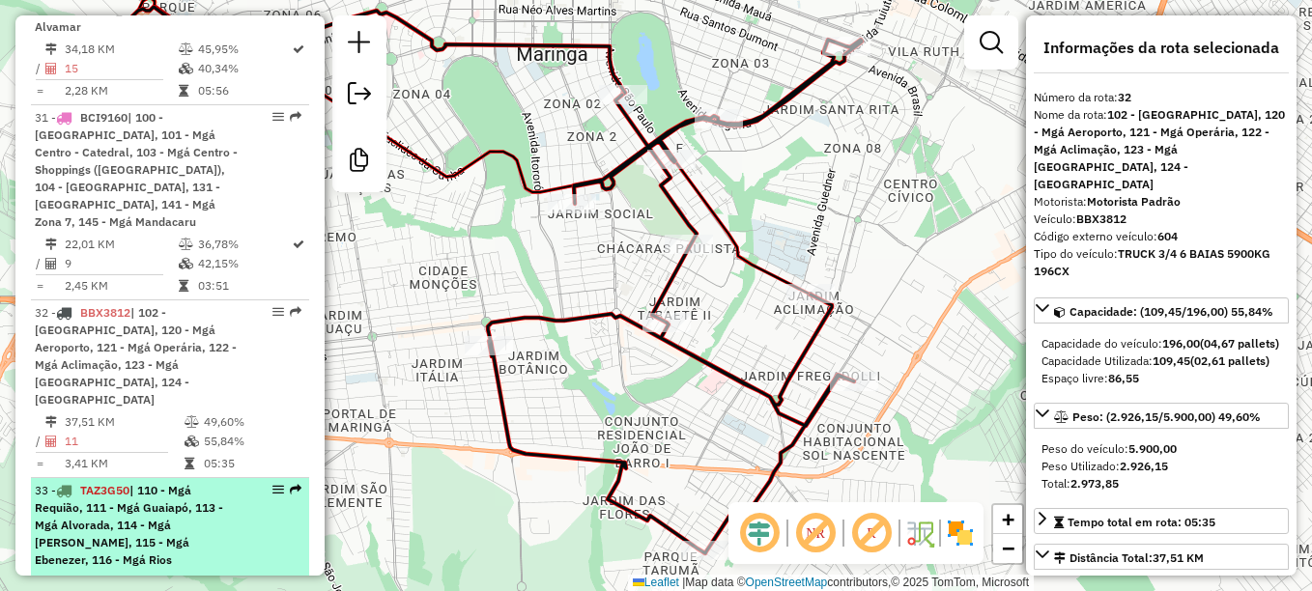
click at [112, 483] on span "TAZ3G50" at bounding box center [104, 490] width 49 height 14
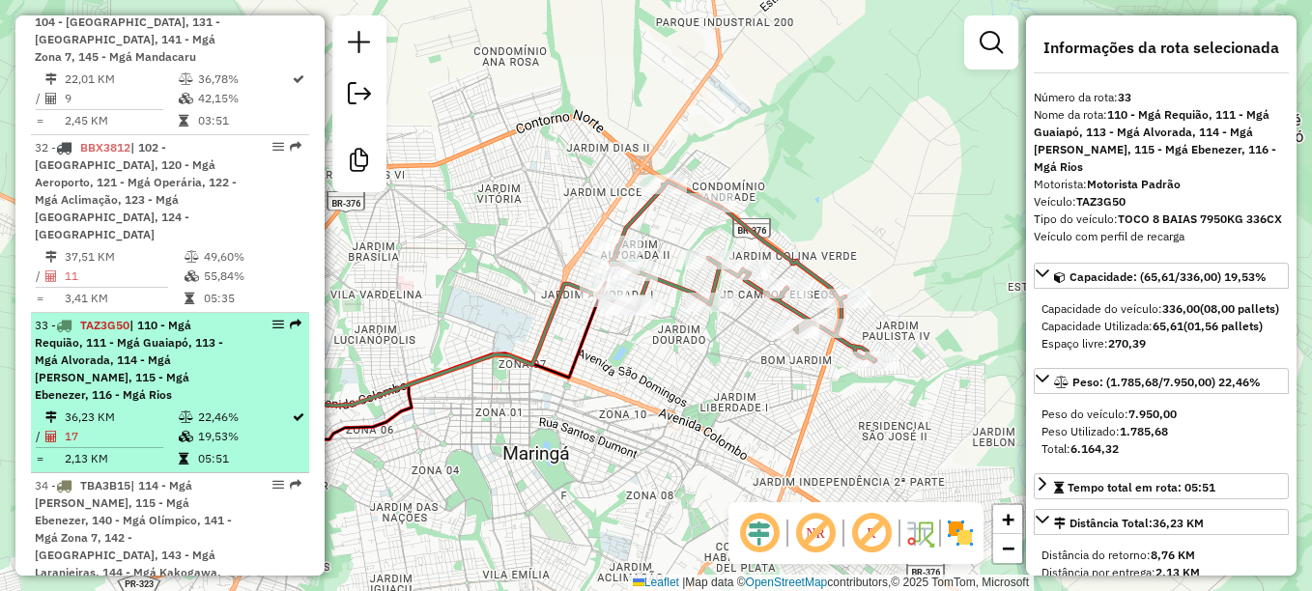
scroll to position [4365, 0]
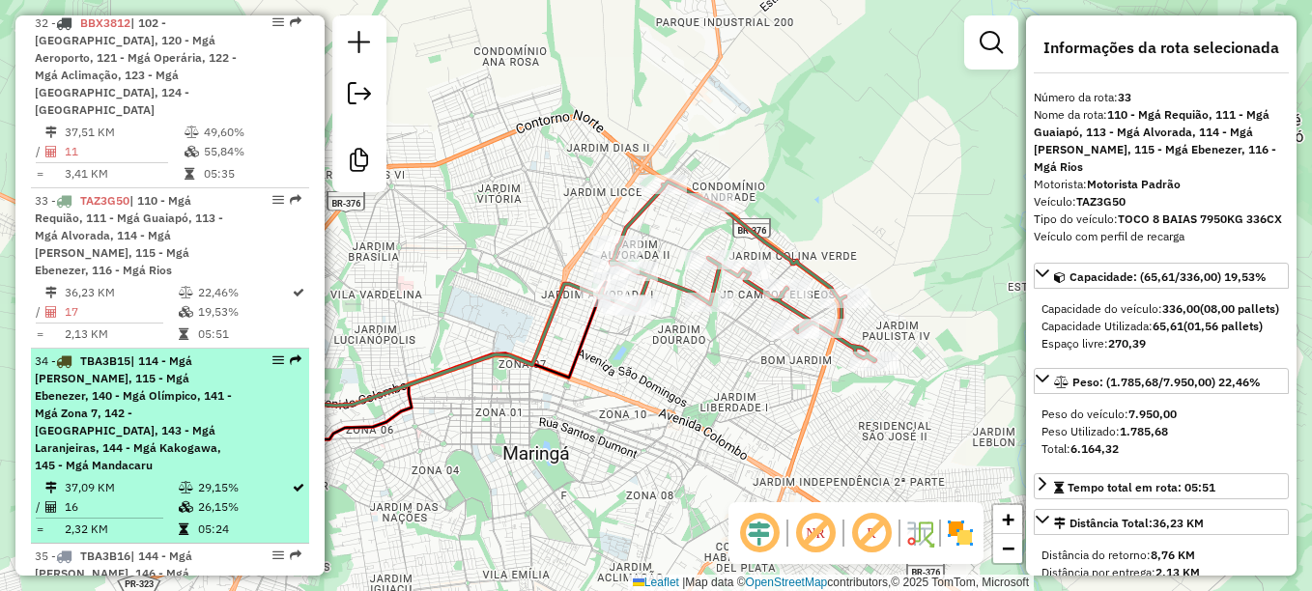
click at [116, 354] on span "TBA3B15" at bounding box center [105, 361] width 50 height 14
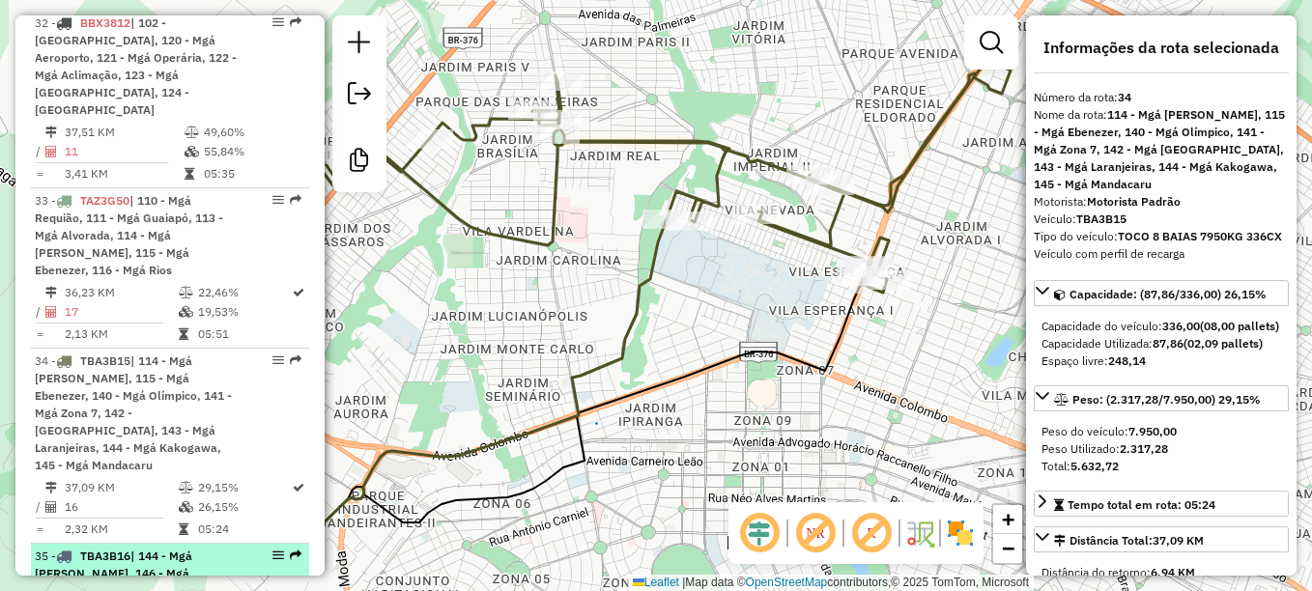
click at [112, 549] on span "TBA3B16" at bounding box center [105, 556] width 50 height 14
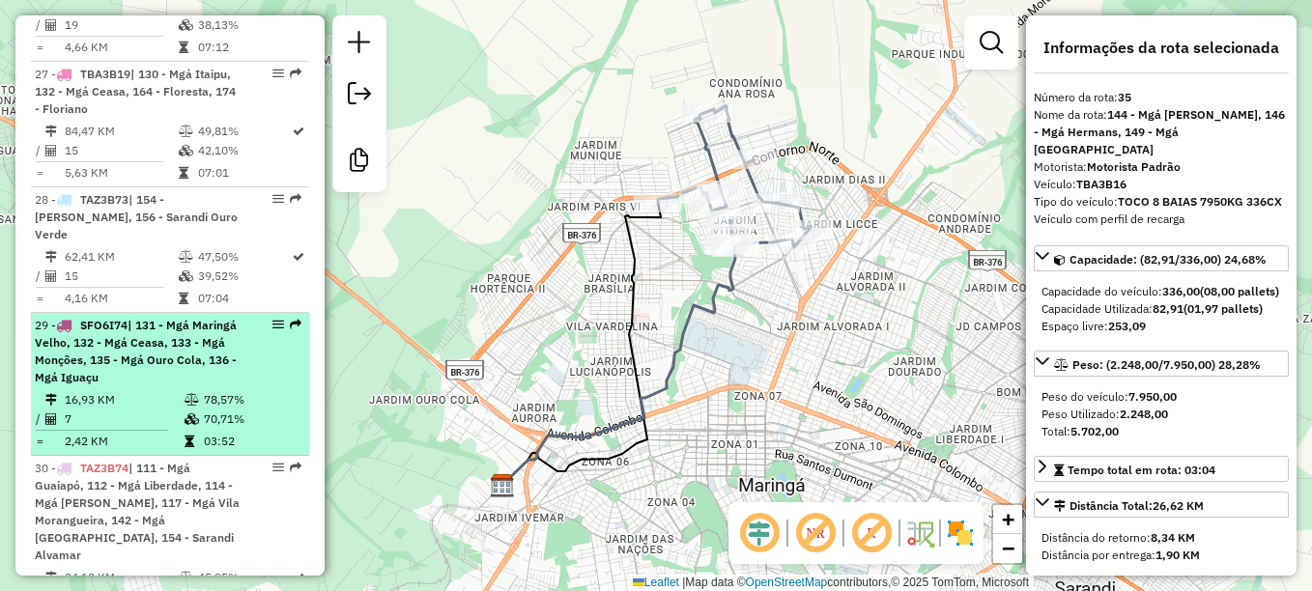
scroll to position [3495, 0]
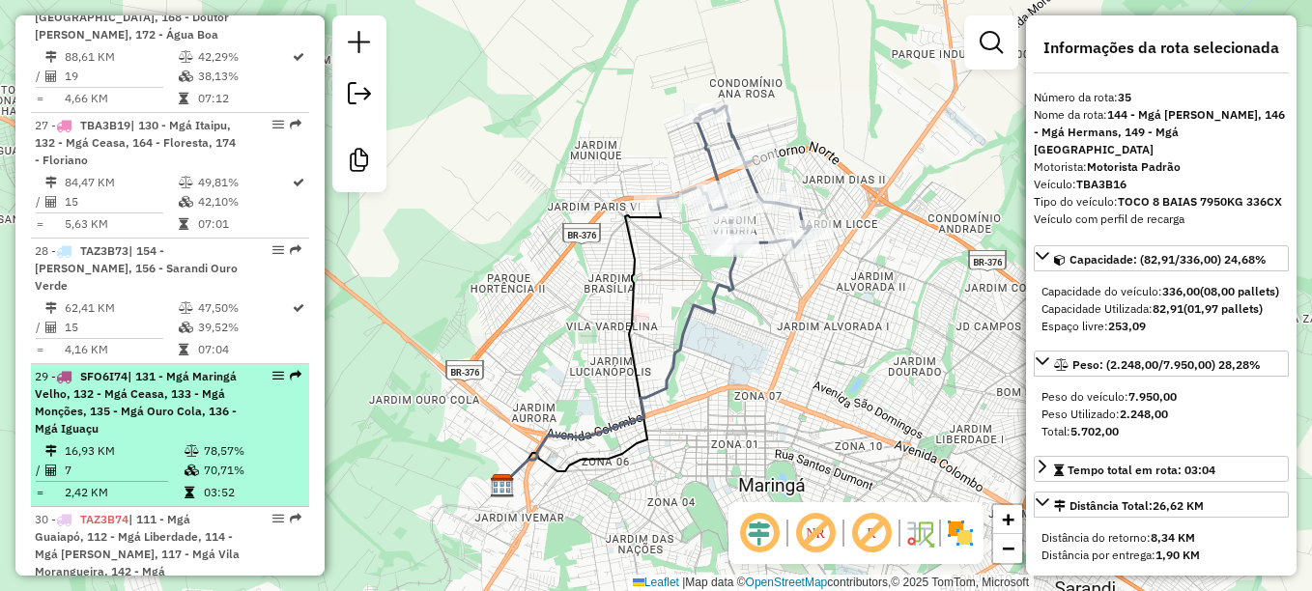
click at [113, 369] on span "SFO6I74" at bounding box center [103, 376] width 47 height 14
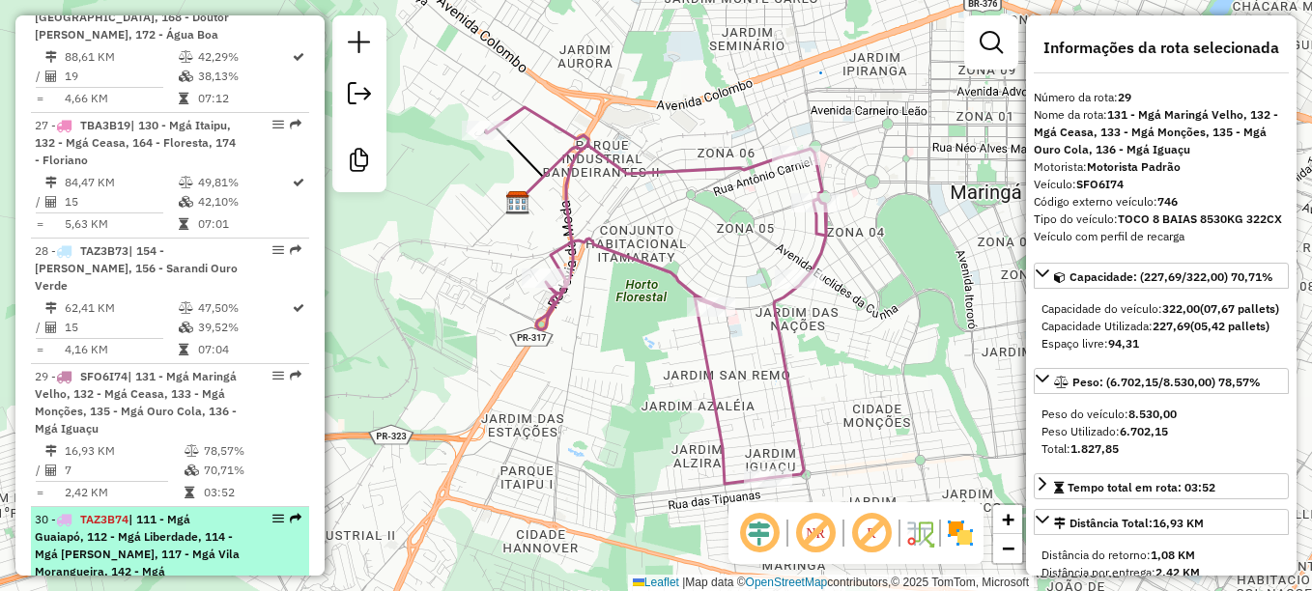
click at [117, 512] on span "TAZ3B74" at bounding box center [104, 519] width 48 height 14
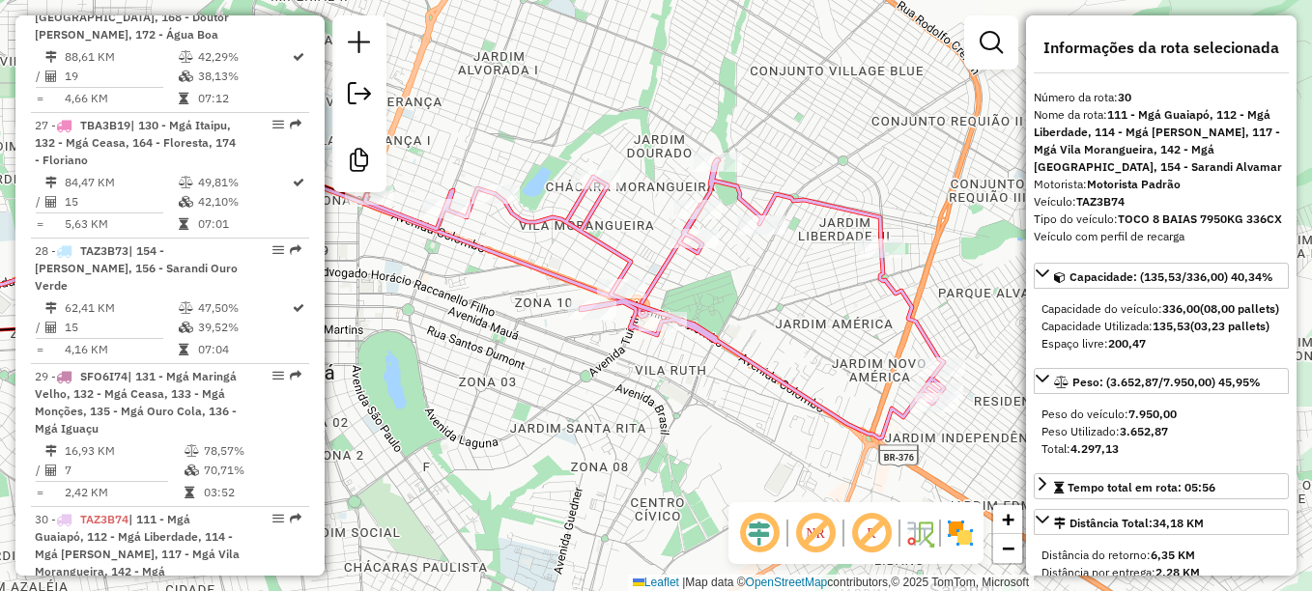
drag, startPoint x: 916, startPoint y: 245, endPoint x: 389, endPoint y: 283, distance: 528.0
click at [646, 249] on div "Janela de atendimento Grade de atendimento Capacidade Transportadoras Veículos …" at bounding box center [656, 295] width 1312 height 591
